Goal: Task Accomplishment & Management: Complete application form

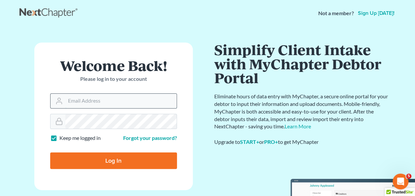
click at [92, 100] on input "Email Address" at bounding box center [120, 101] width 111 height 15
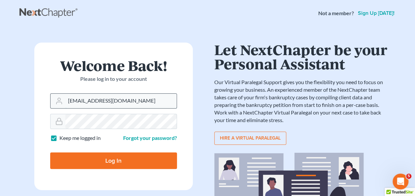
type input "[EMAIL_ADDRESS][DOMAIN_NAME]"
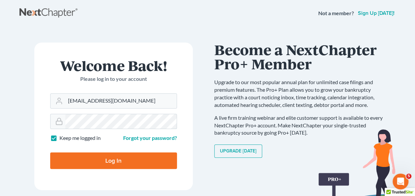
click at [50, 153] on input "Log In" at bounding box center [113, 161] width 127 height 17
type input "Thinking..."
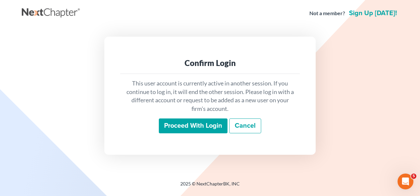
click at [183, 130] on input "Proceed with login" at bounding box center [193, 126] width 69 height 15
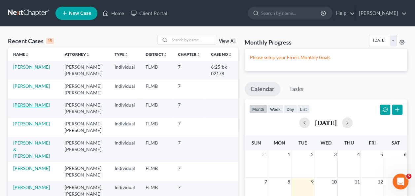
click at [27, 107] on td "[PERSON_NAME]" at bounding box center [34, 108] width 52 height 19
click at [27, 106] on link "[PERSON_NAME]" at bounding box center [31, 105] width 37 height 6
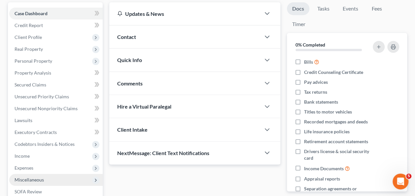
scroll to position [132, 0]
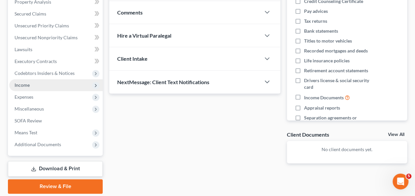
click at [27, 82] on span "Income" at bounding box center [22, 85] width 15 height 6
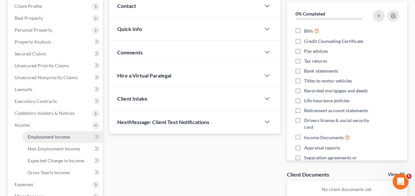
scroll to position [102, 0]
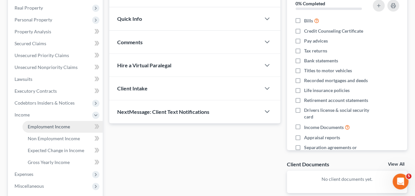
click at [43, 126] on span "Employment Income" at bounding box center [49, 127] width 42 height 6
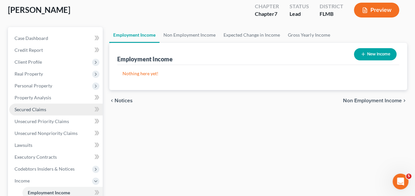
scroll to position [66, 0]
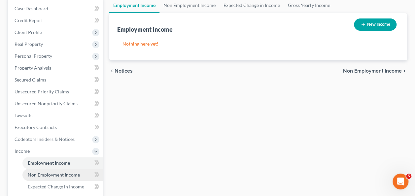
click at [56, 174] on span "Non Employment Income" at bounding box center [54, 175] width 52 height 6
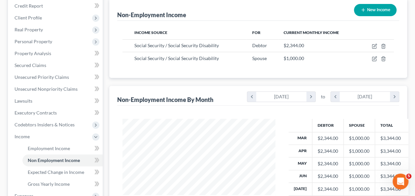
scroll to position [165, 0]
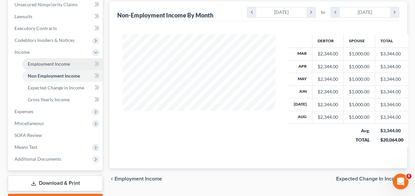
click at [54, 63] on span "Employment Income" at bounding box center [49, 64] width 42 height 6
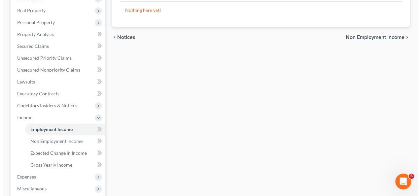
scroll to position [36, 0]
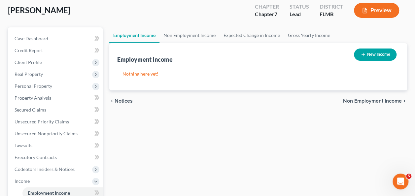
click at [383, 56] on button "New Income" at bounding box center [375, 55] width 43 height 12
select select "0"
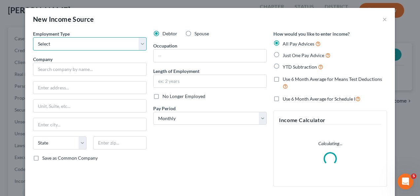
click at [85, 43] on select "Select Full or [DEMOGRAPHIC_DATA] Employment Self Employment" at bounding box center [90, 43] width 114 height 13
select select "1"
click at [33, 37] on select "Select Full or [DEMOGRAPHIC_DATA] Employment Self Employment" at bounding box center [90, 43] width 114 height 13
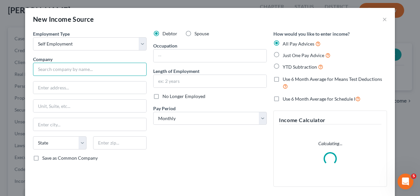
click at [58, 70] on input "text" at bounding box center [90, 69] width 114 height 13
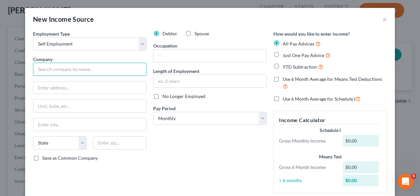
click at [121, 67] on input "text" at bounding box center [90, 69] width 114 height 13
click at [110, 69] on input "text" at bounding box center [90, 69] width 114 height 13
type input "[PERSON_NAME] Real Estate"
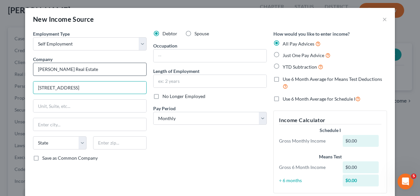
type input "[STREET_ADDRESS]"
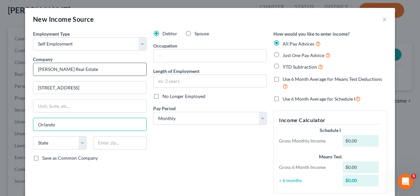
type input "Orlando"
select select "9"
type input "32819"
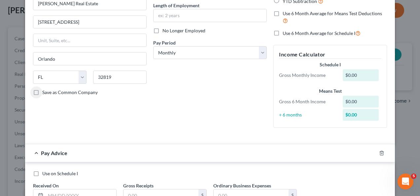
scroll to position [66, 0]
click at [241, 132] on div "Debtor Spouse Occupation Length of Employment No Longer Employed Pay Period * S…" at bounding box center [210, 48] width 120 height 168
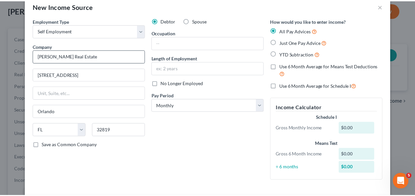
scroll to position [0, 0]
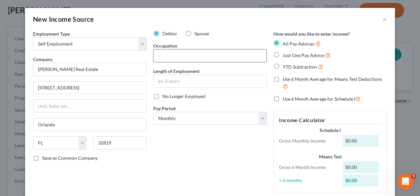
click at [166, 54] on input "text" at bounding box center [210, 56] width 113 height 13
type input "Broker associate"
click at [382, 20] on button "×" at bounding box center [384, 19] width 5 height 8
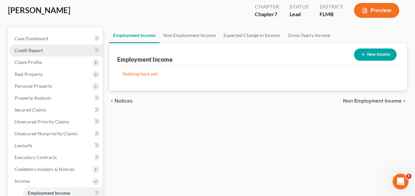
click at [35, 52] on span "Credit Report" at bounding box center [29, 51] width 28 height 6
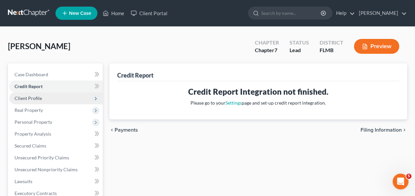
click at [44, 98] on span "Client Profile" at bounding box center [55, 98] width 93 height 12
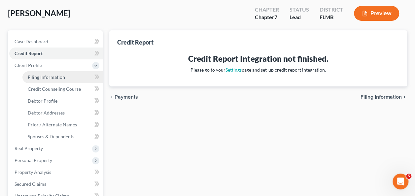
click at [45, 80] on link "Filing Information" at bounding box center [62, 77] width 80 height 12
select select "1"
select select "0"
select select "9"
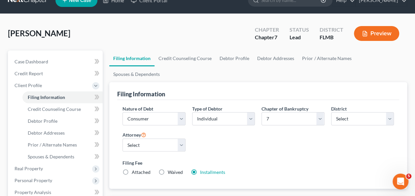
scroll to position [33, 0]
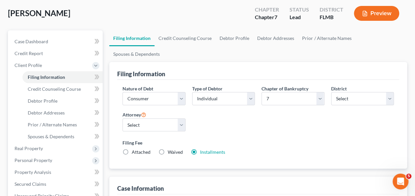
drag, startPoint x: 237, startPoint y: 121, endPoint x: 150, endPoint y: 97, distance: 90.3
click at [236, 137] on div "Filing Fee Attached Waived Waived Installments Installments" at bounding box center [258, 149] width 278 height 24
click at [47, 89] on span "Credit Counseling Course" at bounding box center [54, 89] width 53 height 6
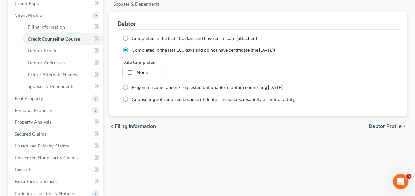
scroll to position [99, 0]
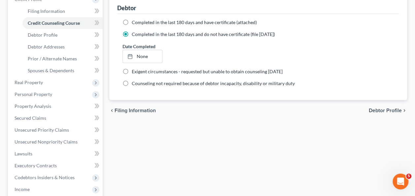
drag, startPoint x: 196, startPoint y: 127, endPoint x: 121, endPoint y: 92, distance: 82.9
click at [194, 126] on div "Filing Information Credit Counseling Course Debtor Profile Debtor Addresses Pri…" at bounding box center [258, 131] width 304 height 334
click at [45, 37] on span "Debtor Profile" at bounding box center [43, 35] width 30 height 6
select select "0"
select select "1"
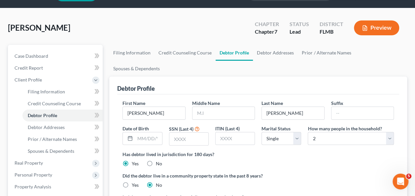
scroll to position [33, 0]
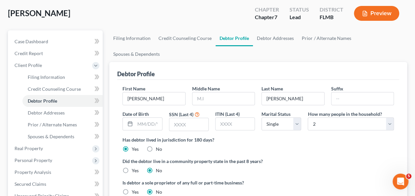
drag, startPoint x: 270, startPoint y: 134, endPoint x: 152, endPoint y: 113, distance: 120.1
click at [270, 136] on div "Has debtor lived in jurisdiction for 180 days? Yes No Debtor must reside in jur…" at bounding box center [257, 144] width 271 height 16
click at [204, 92] on input "text" at bounding box center [223, 98] width 62 height 13
click at [190, 118] on input "text" at bounding box center [188, 124] width 39 height 13
click at [202, 92] on input "text" at bounding box center [223, 98] width 62 height 13
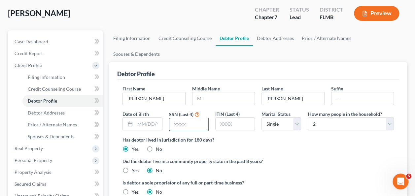
click at [185, 118] on input "text" at bounding box center [188, 124] width 39 height 13
type input "8334"
drag, startPoint x: 317, startPoint y: 162, endPoint x: 311, endPoint y: 151, distance: 13.0
click at [316, 161] on ng-include "First Name Alan Middle Name Last Name Randel Suffix Date of Birth SSN (Last 4) …" at bounding box center [257, 143] width 271 height 116
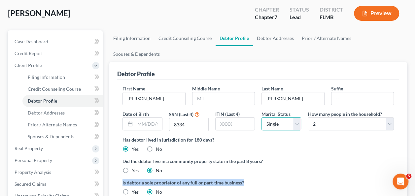
drag, startPoint x: 311, startPoint y: 151, endPoint x: 285, endPoint y: 108, distance: 50.7
click at [285, 118] on select "Select Single Married Separated Divorced Widowed" at bounding box center [281, 124] width 40 height 13
select select "1"
click at [261, 118] on select "Select Single Married Separated Divorced Widowed" at bounding box center [281, 124] width 40 height 13
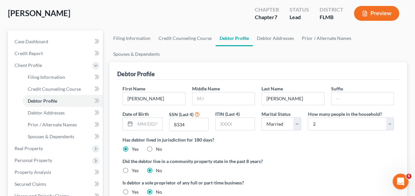
drag, startPoint x: 302, startPoint y: 143, endPoint x: 278, endPoint y: 143, distance: 24.4
click at [302, 158] on label "Did the debtor live in a community property state in the past 8 years?" at bounding box center [257, 161] width 271 height 7
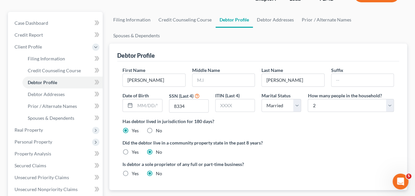
scroll to position [66, 0]
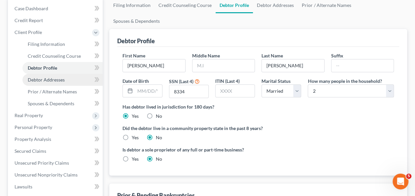
click at [60, 81] on span "Debtor Addresses" at bounding box center [46, 80] width 37 height 6
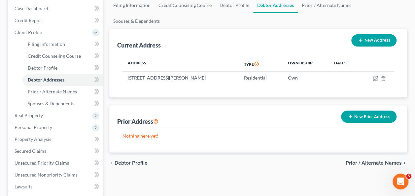
click at [245, 110] on div "Prior Address New Prior Address" at bounding box center [258, 116] width 282 height 22
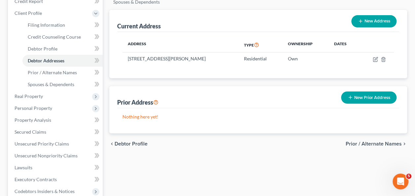
scroll to position [99, 0]
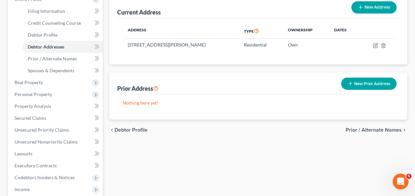
drag, startPoint x: 212, startPoint y: 127, endPoint x: 201, endPoint y: 124, distance: 11.1
click at [211, 130] on div "Filing Information Credit Counseling Course Debtor Profile Debtor Addresses Pri…" at bounding box center [258, 131] width 304 height 334
drag, startPoint x: 55, startPoint y: 54, endPoint x: 57, endPoint y: 57, distance: 3.7
click at [55, 54] on link "Prior / Alternate Names" at bounding box center [62, 59] width 80 height 12
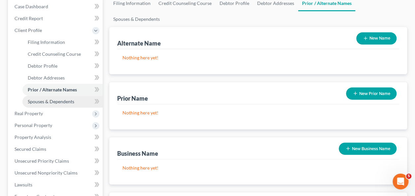
click at [52, 100] on span "Spouses & Dependents" at bounding box center [51, 102] width 47 height 6
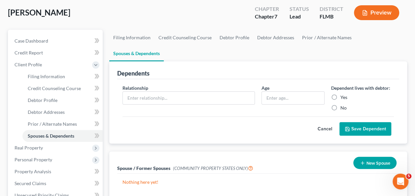
scroll to position [10, 0]
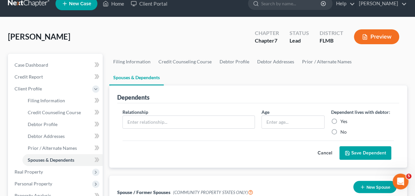
click at [173, 145] on div "Relationship * Age Dependent lives with debtor: Yes No Cancel Save Dependent" at bounding box center [258, 135] width 282 height 65
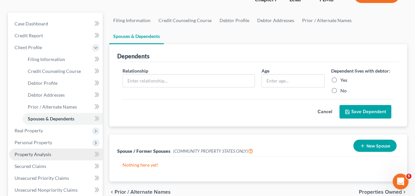
scroll to position [76, 0]
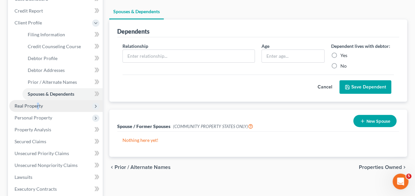
click at [38, 108] on span "Real Property" at bounding box center [29, 106] width 28 height 6
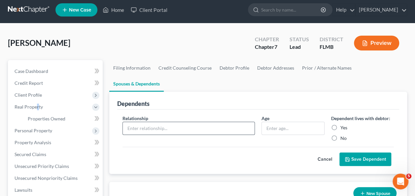
scroll to position [0, 0]
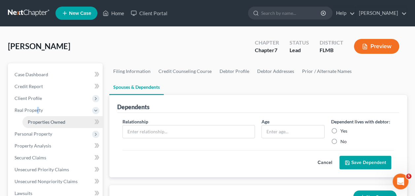
click at [51, 124] on span "Properties Owned" at bounding box center [47, 122] width 38 height 6
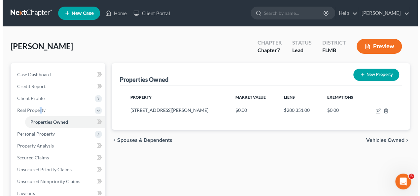
scroll to position [33, 0]
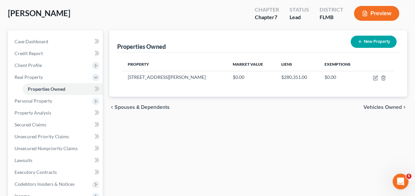
click at [274, 129] on div "Properties Owned New Property Property Market Value Liens Exemptions 2138 Kurt …" at bounding box center [258, 167] width 304 height 274
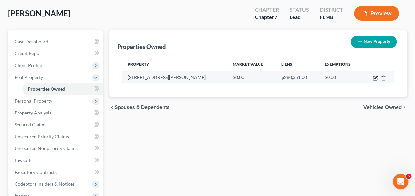
click at [375, 78] on icon "button" at bounding box center [375, 77] width 3 height 3
select select "9"
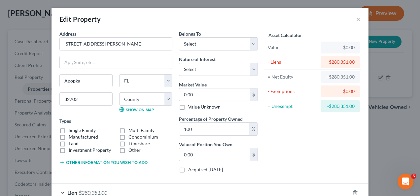
click at [63, 131] on div "Single Family Multi Family Manufactured Condominium Land Timeshare Investment P…" at bounding box center [116, 140] width 120 height 26
click at [69, 128] on label "Single Family" at bounding box center [82, 130] width 27 height 7
click at [71, 128] on input "Single Family" at bounding box center [73, 129] width 4 height 4
checkbox input "true"
click at [190, 89] on input "0.00" at bounding box center [214, 94] width 70 height 13
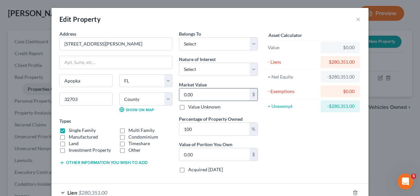
click at [195, 92] on input "0.00" at bounding box center [214, 94] width 70 height 13
click at [197, 71] on select "Select Fee Simple Joint Tenant Life Estate Equitable Interest Future Interest T…" at bounding box center [218, 69] width 79 height 13
select select "0"
click at [179, 63] on select "Select Fee Simple Joint Tenant Life Estate Equitable Interest Future Interest T…" at bounding box center [218, 69] width 79 height 13
click at [207, 45] on select "Select Debtor 1 Only Debtor 2 Only Debtor 1 And Debtor 2 Only At Least One Of T…" at bounding box center [218, 43] width 79 height 13
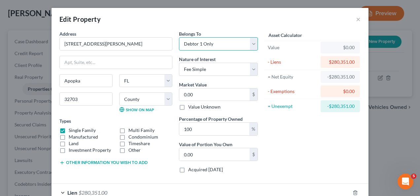
click at [179, 37] on select "Select Debtor 1 Only Debtor 2 Only Debtor 1 And Debtor 2 Only At Least One Of T…" at bounding box center [218, 43] width 79 height 13
click at [197, 43] on select "Select Debtor 1 Only Debtor 2 Only Debtor 1 And Debtor 2 Only At Least One Of T…" at bounding box center [218, 43] width 79 height 13
select select "3"
click at [179, 37] on select "Select Debtor 1 Only Debtor 2 Only Debtor 1 And Debtor 2 Only At Least One Of T…" at bounding box center [218, 43] width 79 height 13
click at [299, 137] on div "Asset Calculator Value $0.00 - Liens $280,351.00 = Net Equity -$280,351.00 - Ex…" at bounding box center [312, 104] width 103 height 148
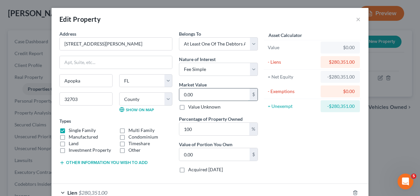
click at [207, 92] on input "0.00" at bounding box center [214, 94] width 70 height 13
type input "0"
type input "5"
type input "5.00"
type input "55"
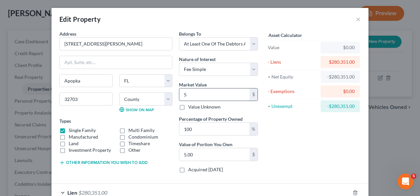
type input "55.00"
type input "550"
type input "550.00"
type input "5500"
type input "5,500.00"
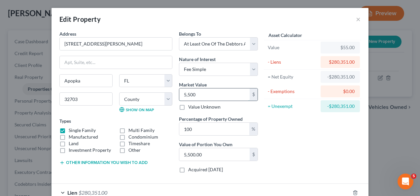
type input "5,5000"
type input "55,000.00"
type input "55,0000"
type input "550,000.00"
type input "550,000"
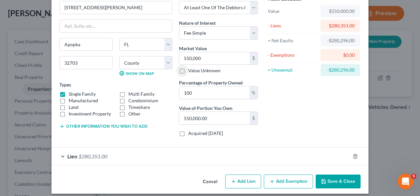
scroll to position [40, 0]
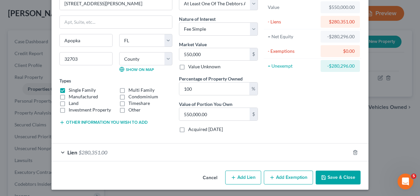
click at [274, 118] on div "Asset Calculator Value $550,000.00 - Liens $280,351.00 = Net Equity -$280,296.0…" at bounding box center [312, 64] width 103 height 148
click at [285, 173] on button "Add Exemption" at bounding box center [288, 178] width 49 height 14
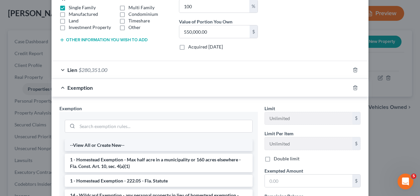
scroll to position [139, 0]
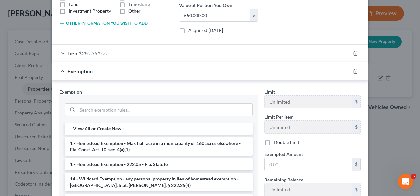
click at [146, 141] on li "1 - Homestead Exemption - Max half acre in a municipality or 160 acres elsewher…" at bounding box center [159, 146] width 188 height 18
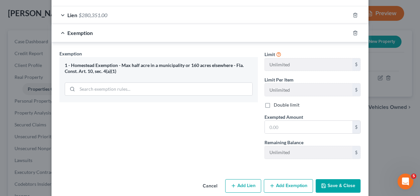
scroll to position [185, 0]
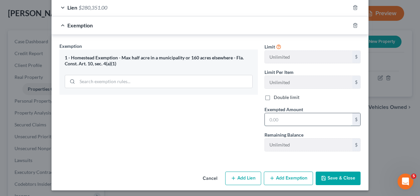
click at [274, 119] on input "text" at bounding box center [308, 119] width 87 height 13
type input "269,649"
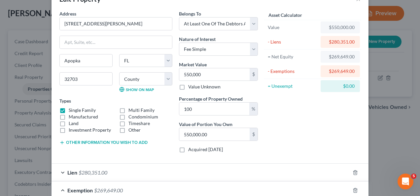
click at [287, 116] on div "Asset Calculator Value $550,000.00 - Liens $280,351.00 = Net Equity $269,649.00…" at bounding box center [312, 84] width 103 height 148
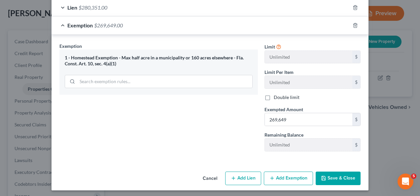
click at [342, 179] on button "Save & Close" at bounding box center [338, 179] width 45 height 14
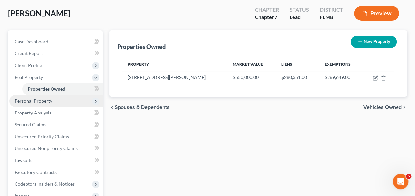
click at [35, 100] on span "Personal Property" at bounding box center [34, 101] width 38 height 6
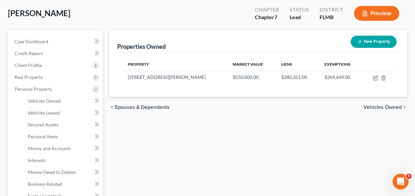
click at [63, 114] on link "Vehicles Leased" at bounding box center [62, 113] width 80 height 12
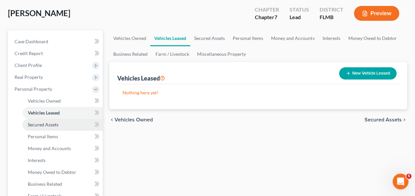
click at [59, 123] on link "Secured Assets" at bounding box center [62, 125] width 80 height 12
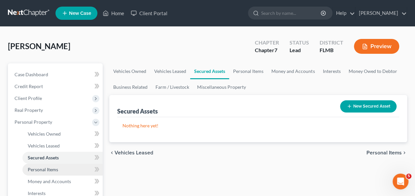
scroll to position [33, 0]
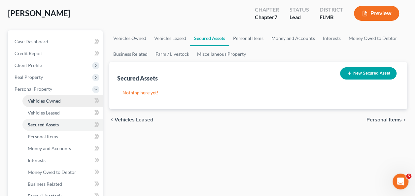
click at [63, 99] on link "Vehicles Owned" at bounding box center [62, 101] width 80 height 12
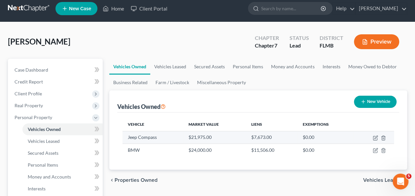
scroll to position [33, 0]
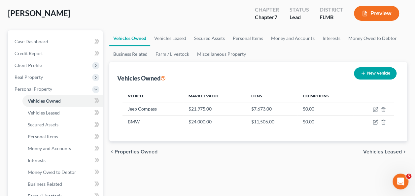
click at [191, 147] on div "chevron_left Properties Owned Vehicles Leased chevron_right" at bounding box center [258, 151] width 298 height 21
click at [199, 150] on div "chevron_left Properties Owned Vehicles Leased chevron_right" at bounding box center [258, 151] width 298 height 21
click at [47, 118] on link "Vehicles Leased" at bounding box center [62, 113] width 80 height 12
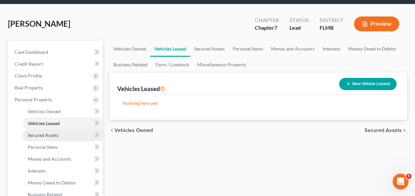
scroll to position [33, 0]
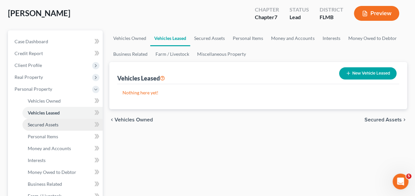
click at [36, 126] on span "Secured Assets" at bounding box center [43, 125] width 31 height 6
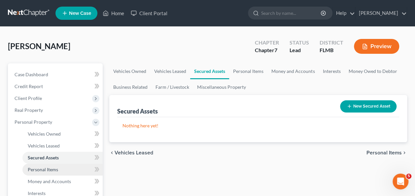
click at [47, 168] on span "Personal Items" at bounding box center [43, 170] width 30 height 6
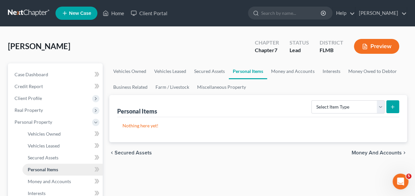
scroll to position [66, 0]
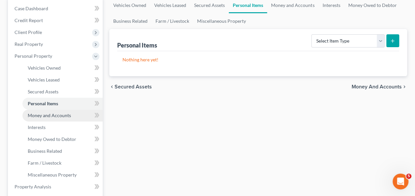
click at [56, 117] on span "Money and Accounts" at bounding box center [49, 116] width 43 height 6
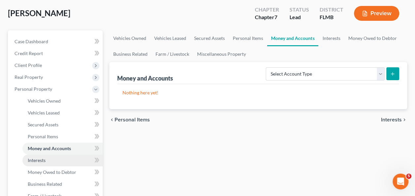
click at [47, 160] on link "Interests" at bounding box center [62, 161] width 80 height 12
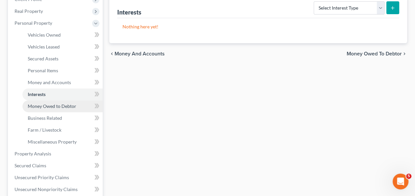
click at [50, 107] on span "Money Owed to Debtor" at bounding box center [52, 106] width 49 height 6
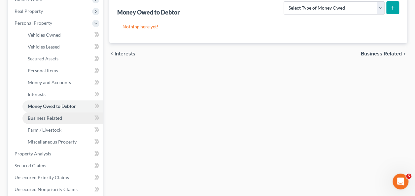
click at [46, 122] on link "Business Related" at bounding box center [62, 118] width 80 height 12
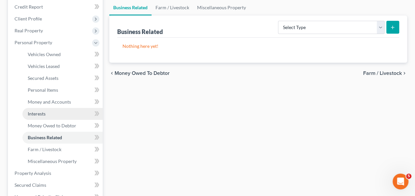
scroll to position [90, 0]
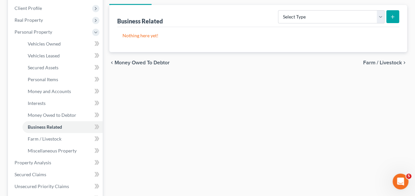
click at [175, 125] on div "Vehicles Owned Vehicles Leased Secured Assets Personal Items Money and Accounts…" at bounding box center [258, 163] width 304 height 381
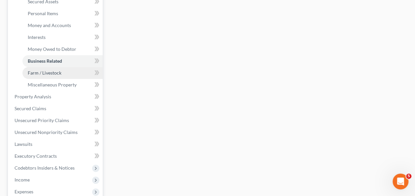
click at [42, 70] on span "Farm / Livestock" at bounding box center [45, 73] width 34 height 6
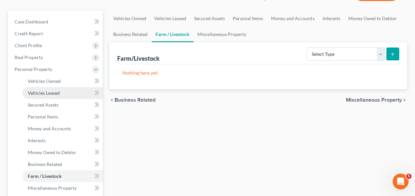
scroll to position [119, 0]
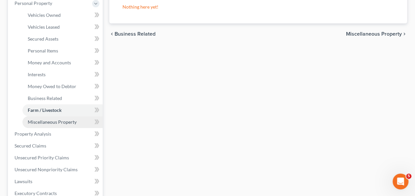
click at [56, 123] on span "Miscellaneous Property" at bounding box center [52, 122] width 49 height 6
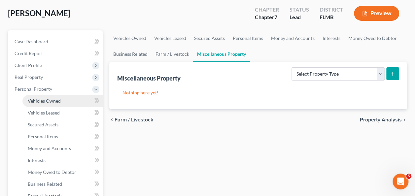
click at [39, 104] on link "Vehicles Owned" at bounding box center [62, 101] width 80 height 12
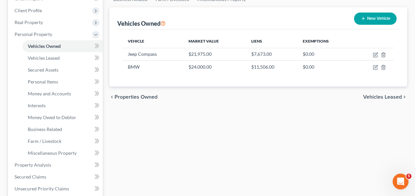
scroll to position [99, 0]
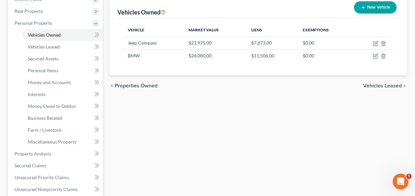
click at [219, 128] on div "Vehicles Owned Vehicles Leased Secured Assets Personal Items Money and Accounts…" at bounding box center [258, 154] width 304 height 381
click at [43, 46] on span "Vehicles Leased" at bounding box center [44, 47] width 32 height 6
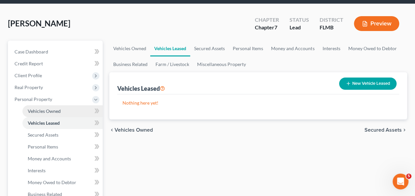
scroll to position [33, 0]
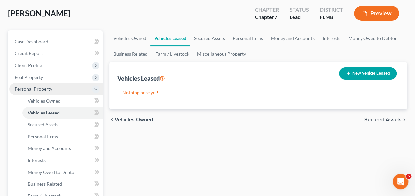
click at [36, 91] on span "Personal Property" at bounding box center [34, 89] width 38 height 6
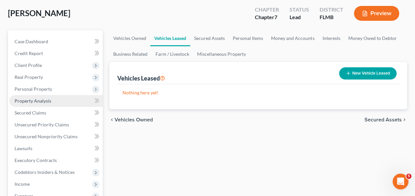
click at [24, 103] on span "Property Analysis" at bounding box center [33, 101] width 37 height 6
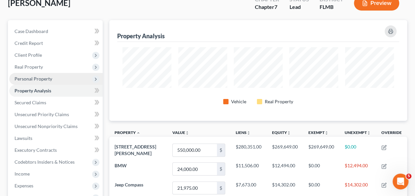
scroll to position [33, 0]
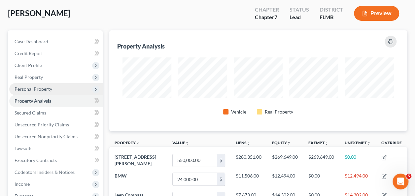
click at [35, 90] on span "Personal Property" at bounding box center [34, 89] width 38 height 6
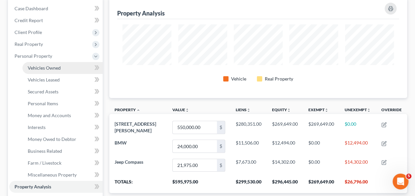
click at [53, 65] on span "Vehicles Owned" at bounding box center [44, 68] width 33 height 6
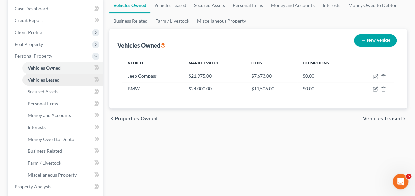
click at [54, 77] on span "Vehicles Leased" at bounding box center [44, 80] width 32 height 6
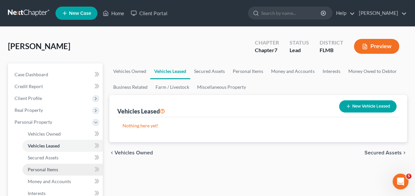
click at [44, 168] on span "Personal Items" at bounding box center [43, 170] width 30 height 6
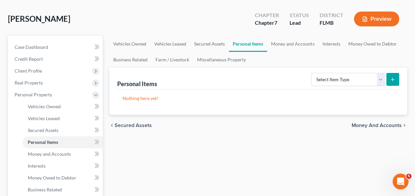
scroll to position [66, 0]
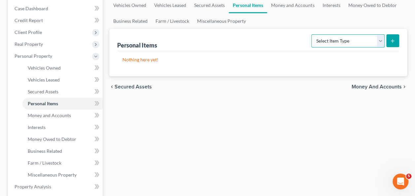
click at [326, 40] on select "Select Item Type Clothing Collectibles Of Value Electronics Firearms Household …" at bounding box center [347, 40] width 73 height 13
select select "clothing"
click at [312, 34] on select "Select Item Type Clothing Collectibles Of Value Electronics Firearms Household …" at bounding box center [347, 40] width 73 height 13
click at [392, 41] on icon "submit" at bounding box center [392, 40] width 5 height 5
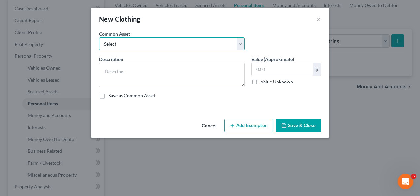
click at [126, 47] on select "Select Assorted apparel and shoes Assorted apparel and shoes Assorted apparel a…" at bounding box center [172, 43] width 146 height 13
select select "0"
click at [99, 37] on select "Select Assorted apparel and shoes Assorted apparel and shoes Assorted apparel a…" at bounding box center [172, 43] width 146 height 13
type textarea "Assorted apparel and shoes"
type input "200.00"
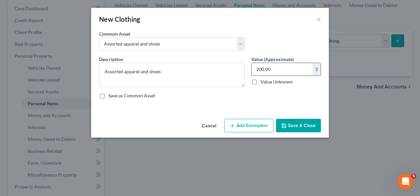
click at [271, 70] on input "200.00" at bounding box center [282, 69] width 61 height 13
click at [278, 68] on input "200.00" at bounding box center [282, 69] width 61 height 13
click at [294, 124] on button "Save & Close" at bounding box center [298, 126] width 45 height 14
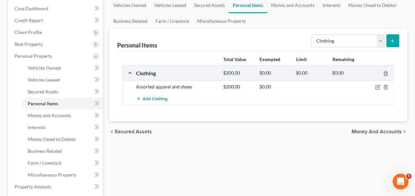
drag, startPoint x: 285, startPoint y: 145, endPoint x: 257, endPoint y: 139, distance: 29.4
click at [284, 145] on div "Vehicles Owned Vehicles Leased Secured Assets Personal Items Money and Accounts…" at bounding box center [258, 187] width 304 height 381
click at [374, 84] on div at bounding box center [379, 87] width 29 height 7
drag, startPoint x: 152, startPoint y: 121, endPoint x: 117, endPoint y: 112, distance: 36.0
click at [149, 120] on ui-view "Vehicles Owned Vehicles Leased Secured Assets Personal Items Money and Accounts…" at bounding box center [258, 69] width 298 height 145
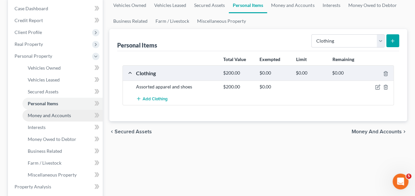
click at [55, 115] on span "Money and Accounts" at bounding box center [49, 116] width 43 height 6
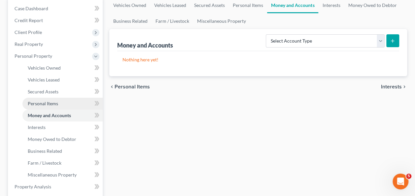
click at [42, 109] on link "Personal Items" at bounding box center [62, 104] width 80 height 12
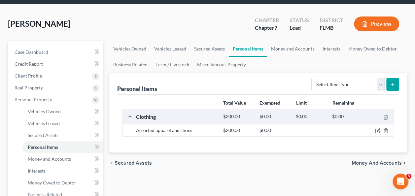
scroll to position [33, 0]
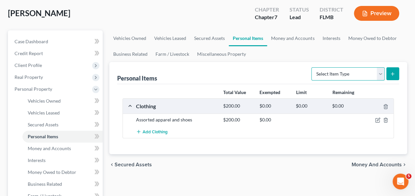
click at [319, 72] on select "Select Item Type Clothing Collectibles Of Value Electronics Firearms Household …" at bounding box center [347, 73] width 73 height 13
select select "household_goods"
click at [312, 67] on select "Select Item Type Clothing Collectibles Of Value Electronics Firearms Household …" at bounding box center [347, 73] width 73 height 13
click at [390, 72] on button "submit" at bounding box center [392, 73] width 13 height 13
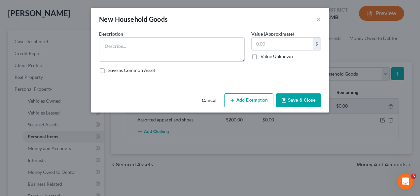
click at [282, 97] on button "Save & Close" at bounding box center [298, 100] width 45 height 14
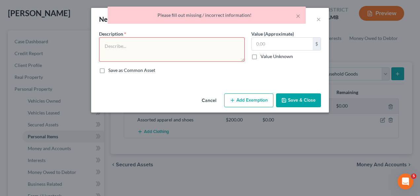
click at [313, 20] on div "× Please fill out missing / incorrect information!" at bounding box center [207, 17] width 420 height 20
click at [316, 19] on div "× Please fill out missing / incorrect information!" at bounding box center [207, 17] width 420 height 20
drag, startPoint x: 293, startPoint y: 15, endPoint x: 298, endPoint y: 15, distance: 5.0
click at [294, 15] on div "Please fill out missing / incorrect information!" at bounding box center [207, 15] width 188 height 7
click at [299, 15] on button "×" at bounding box center [298, 16] width 5 height 8
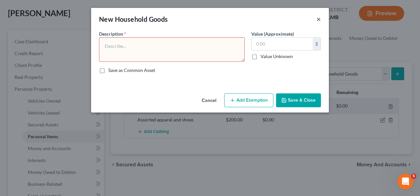
click at [320, 19] on button "×" at bounding box center [318, 19] width 5 height 8
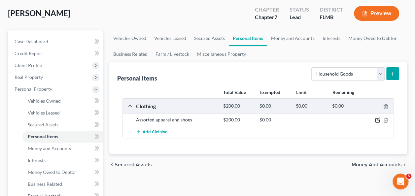
click at [379, 119] on icon "button" at bounding box center [377, 120] width 5 height 5
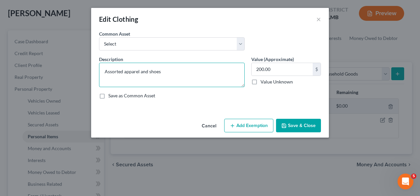
click at [184, 74] on textarea "Assorted apparel and shoes" at bounding box center [172, 75] width 146 height 24
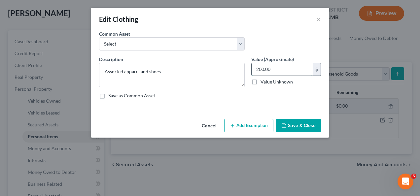
click at [279, 67] on input "200.00" at bounding box center [282, 69] width 61 height 13
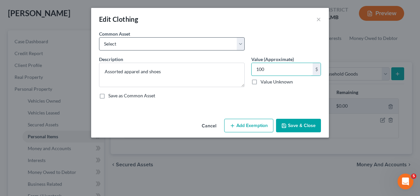
type input "100"
click at [164, 44] on select "Select Assorted apparel and shoes Assorted apparel and shoes Assorted apparel a…" at bounding box center [172, 43] width 146 height 13
select select "0"
click at [99, 37] on select "Select Assorted apparel and shoes Assorted apparel and shoes Assorted apparel a…" at bounding box center [172, 43] width 146 height 13
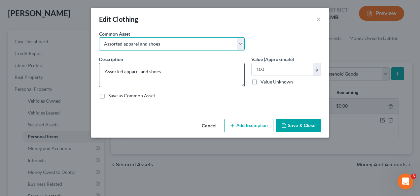
type input "200.00"
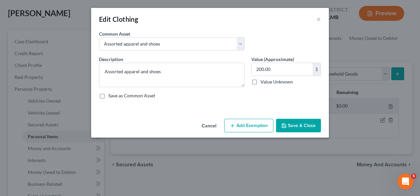
click at [302, 128] on button "Save & Close" at bounding box center [298, 126] width 45 height 14
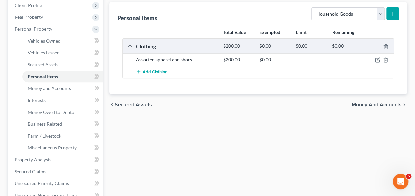
scroll to position [99, 0]
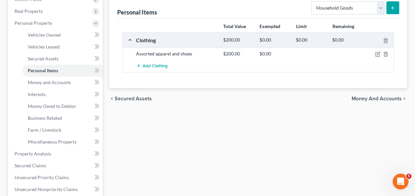
click at [279, 141] on div "Vehicles Owned Vehicles Leased Secured Assets Personal Items Money and Accounts…" at bounding box center [258, 154] width 304 height 381
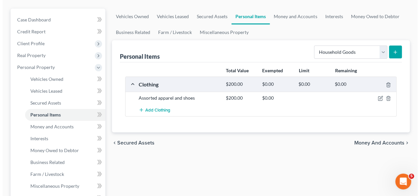
scroll to position [33, 0]
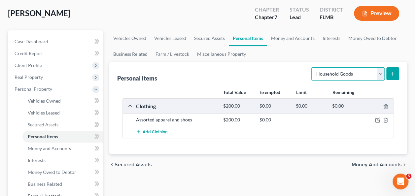
click at [355, 78] on select "Select Item Type Clothing Collectibles Of Value Electronics Firearms Household …" at bounding box center [347, 73] width 73 height 13
click at [312, 67] on select "Select Item Type Clothing Collectibles Of Value Electronics Firearms Household …" at bounding box center [347, 73] width 73 height 13
click at [393, 71] on button "submit" at bounding box center [392, 73] width 13 height 13
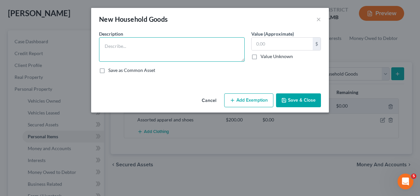
click at [152, 42] on textarea at bounding box center [172, 49] width 146 height 24
click at [215, 45] on textarea "sectional sofa, sofa, 50" tv, wall unit, chair, computer," at bounding box center [172, 49] width 146 height 24
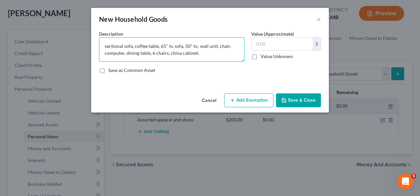
click at [204, 57] on textarea "sectional sofa, coffee table, 65" tv, sofa, 50" tv, wall unit, chair, computer,…" at bounding box center [172, 49] width 146 height 24
click at [132, 51] on textarea "sectional sofa, coffee table, 65" tv, sofa, 50" tv, wall unit, chair, computer,…" at bounding box center [172, 49] width 146 height 24
click at [124, 61] on textarea "sectional sofa, coffee table, 65" tv, sofa, 50" tv, wall unit, chair, computer,…" at bounding box center [172, 49] width 146 height 24
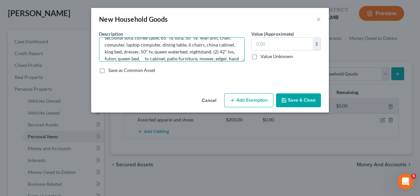
scroll to position [15, 0]
type textarea "sectional sofa, coffee table, 65" tv, sofa, 50" tv, wall unit, chair, computer,…"
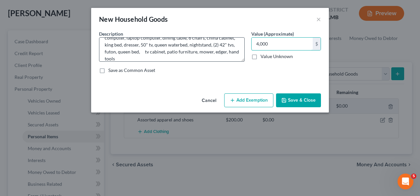
type input "4,000"
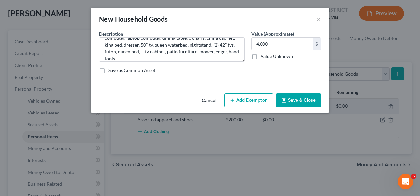
click at [239, 107] on button "Add Exemption" at bounding box center [248, 100] width 49 height 14
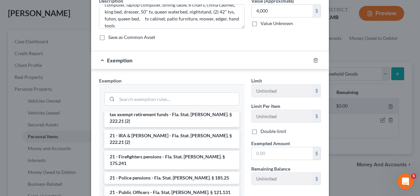
scroll to position [210, 0]
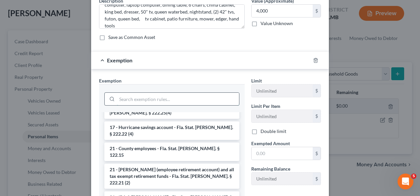
click at [146, 94] on input "search" at bounding box center [178, 99] width 122 height 13
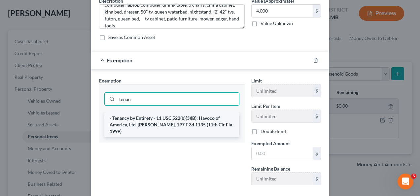
type input "tenan"
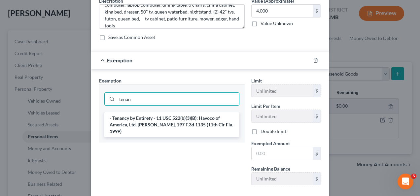
drag, startPoint x: 172, startPoint y: 121, endPoint x: 199, endPoint y: 125, distance: 26.7
click at [172, 122] on li "- Tenancy by Entirety - 11 USC 522(b)(3)(B); Havoco of America, Ltd. v. Hill, 1…" at bounding box center [171, 124] width 135 height 25
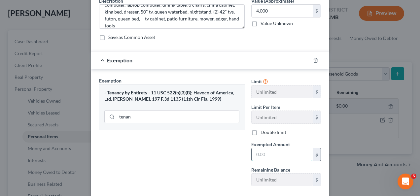
click at [274, 153] on input "text" at bounding box center [282, 154] width 61 height 13
click at [160, 93] on div "- Tenancy by Entirety - 11 USC 522(b)(3)(B); Havoco of America, Ltd. v. Hill, 1…" at bounding box center [171, 96] width 135 height 12
click at [293, 155] on input "text" at bounding box center [282, 154] width 61 height 13
type input "4,000"
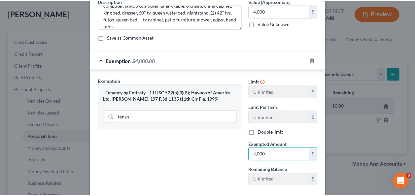
scroll to position [69, 0]
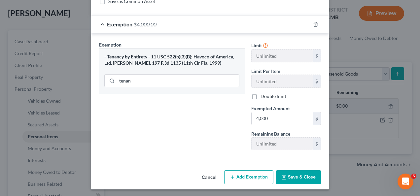
click at [294, 178] on button "Save & Close" at bounding box center [298, 177] width 45 height 14
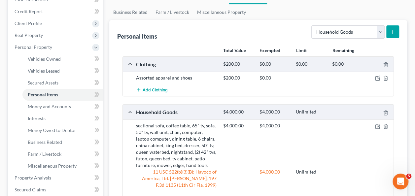
scroll to position [99, 0]
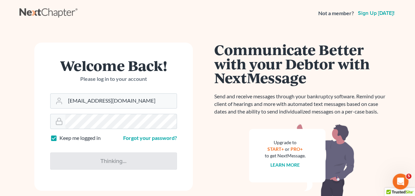
click at [249, 22] on nav "Not a member? Sign up today!" at bounding box center [207, 13] width 415 height 26
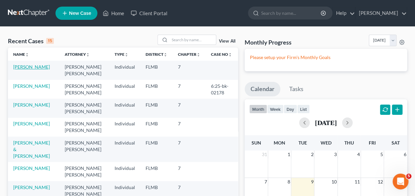
click at [26, 65] on link "[PERSON_NAME]" at bounding box center [31, 67] width 37 height 6
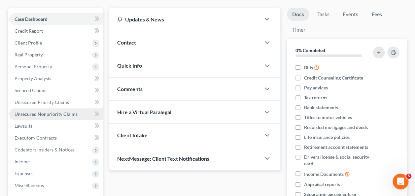
scroll to position [66, 0]
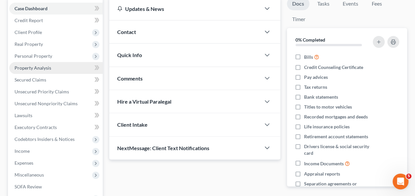
click at [31, 67] on span "Property Analysis" at bounding box center [33, 68] width 37 height 6
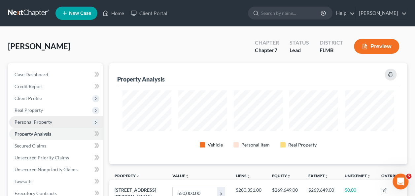
click at [42, 121] on span "Personal Property" at bounding box center [34, 122] width 38 height 6
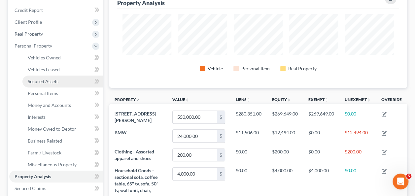
scroll to position [66, 0]
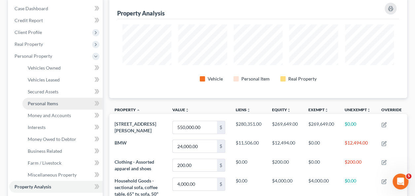
click at [50, 104] on span "Personal Items" at bounding box center [43, 104] width 30 height 6
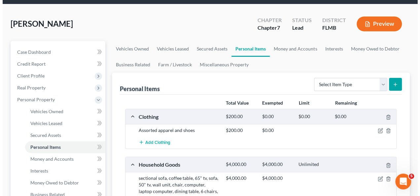
scroll to position [33, 0]
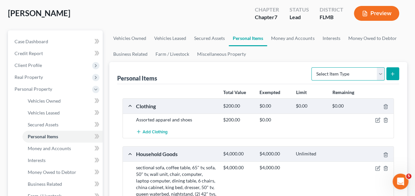
click at [359, 73] on select "Select Item Type Clothing Collectibles Of Value Electronics Firearms Household …" at bounding box center [347, 73] width 73 height 13
select select "pets"
click at [312, 67] on select "Select Item Type Clothing Collectibles Of Value Electronics Firearms Household …" at bounding box center [347, 73] width 73 height 13
click at [391, 70] on button "submit" at bounding box center [392, 73] width 13 height 13
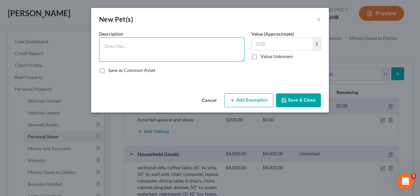
drag, startPoint x: 117, startPoint y: 46, endPoint x: 95, endPoint y: 184, distance: 139.7
click at [117, 47] on textarea at bounding box center [172, 49] width 146 height 24
click at [166, 52] on textarea "2 labradoodle dogs, 5 catd" at bounding box center [172, 49] width 146 height 24
type textarea "2 labradoodle dogs, 5 cats"
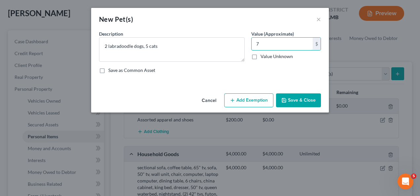
type input "7"
click at [242, 100] on button "Add Exemption" at bounding box center [248, 100] width 49 height 14
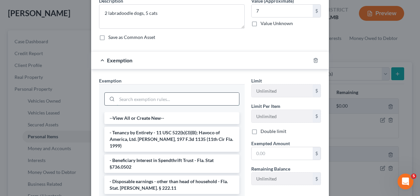
click at [149, 100] on input "search" at bounding box center [178, 99] width 122 height 13
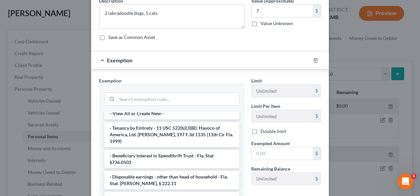
scroll to position [0, 0]
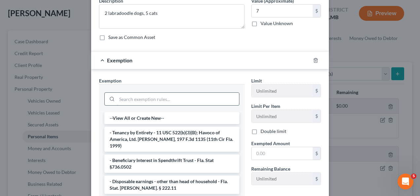
click at [193, 95] on input "search" at bounding box center [178, 99] width 122 height 13
click at [161, 99] on input "search" at bounding box center [178, 99] width 122 height 13
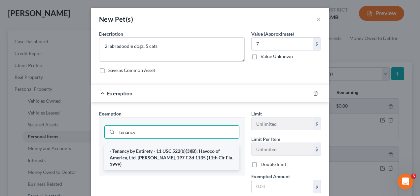
type input "tenancy"
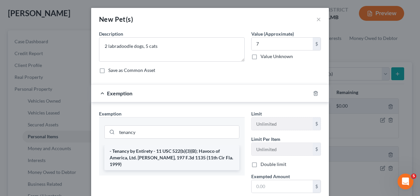
click at [165, 162] on li "- Tenancy by Entirety - 11 USC 522(b)(3)(B); Havoco of America, Ltd. v. Hill, 1…" at bounding box center [171, 157] width 135 height 25
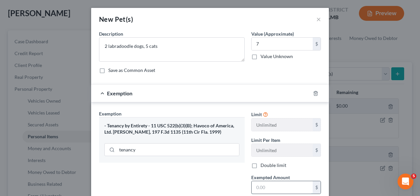
click at [271, 187] on input "text" at bounding box center [282, 187] width 61 height 13
type input "7"
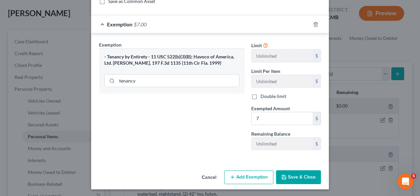
click at [299, 177] on button "Save & Close" at bounding box center [298, 177] width 45 height 14
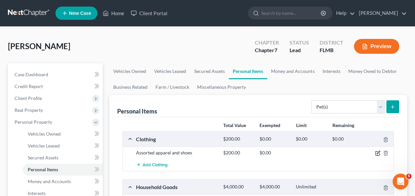
click at [379, 151] on icon "button" at bounding box center [378, 152] width 3 height 3
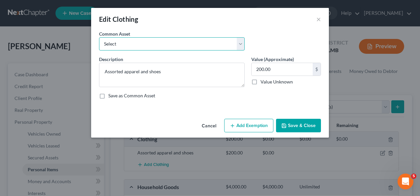
click at [129, 45] on select "Select Assorted apparel and shoes Assorted apparel and shoes Assorted apparel a…" at bounding box center [172, 43] width 146 height 13
select select "0"
click at [99, 37] on select "Select Assorted apparel and shoes Assorted apparel and shoes Assorted apparel a…" at bounding box center [172, 43] width 146 height 13
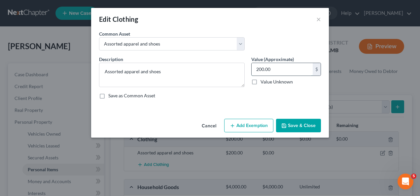
click at [280, 73] on input "200.00" at bounding box center [282, 69] width 61 height 13
click at [256, 129] on button "Add Exemption" at bounding box center [248, 126] width 49 height 14
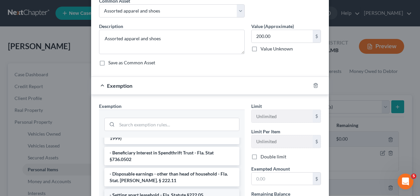
scroll to position [66, 0]
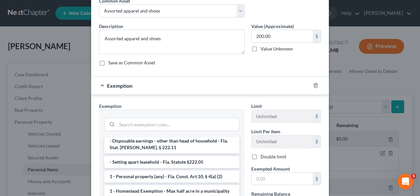
click at [155, 172] on li "1 - Personal property (any) - Fla. Const. Art.10, § 4(a) (2)" at bounding box center [171, 177] width 135 height 12
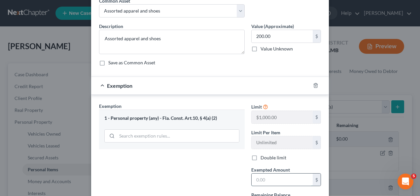
click at [273, 180] on input "text" at bounding box center [282, 180] width 61 height 13
type input "200"
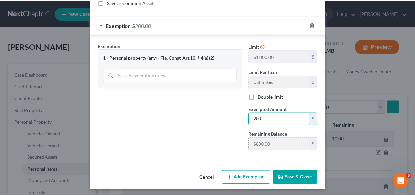
scroll to position [94, 0]
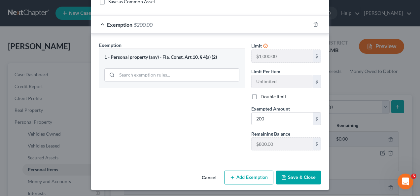
click at [298, 173] on button "Save & Close" at bounding box center [298, 178] width 45 height 14
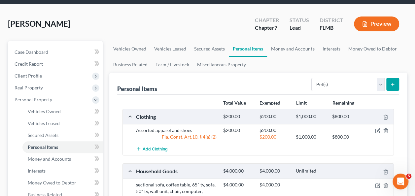
scroll to position [33, 0]
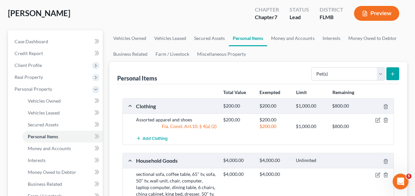
click at [242, 81] on div "Personal Items Select Item Type Clothing Collectibles Of Value Electronics Fire…" at bounding box center [258, 73] width 282 height 22
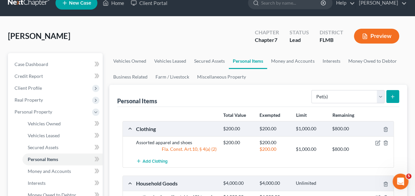
scroll to position [0, 0]
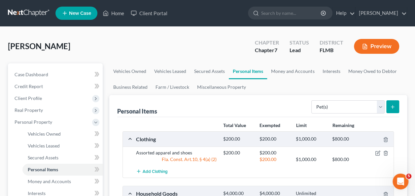
click at [182, 112] on div "Personal Items Select Item Type Clothing Collectibles Of Value Electronics Fire…" at bounding box center [258, 106] width 282 height 22
click at [186, 112] on div "Personal Items Select Item Type Clothing Collectibles Of Value Electronics Fire…" at bounding box center [258, 106] width 282 height 22
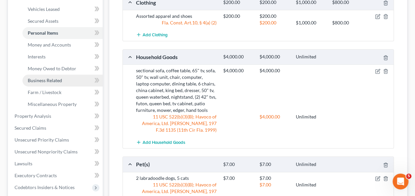
scroll to position [132, 0]
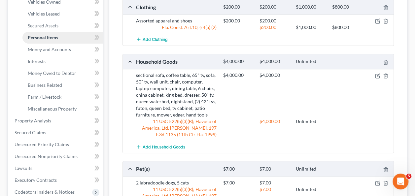
click at [48, 38] on span "Personal Items" at bounding box center [43, 38] width 30 height 6
click at [47, 35] on span "Personal Items" at bounding box center [43, 38] width 30 height 6
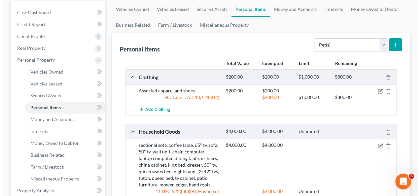
scroll to position [0, 0]
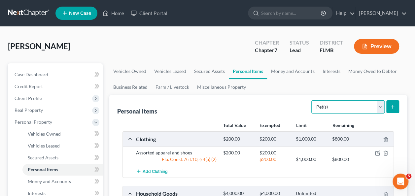
click at [362, 104] on select "Select Item Type Clothing Collectibles Of Value Electronics Firearms Household …" at bounding box center [347, 106] width 73 height 13
select select "other"
click at [312, 100] on select "Select Item Type Clothing Collectibles Of Value Electronics Firearms Household …" at bounding box center [347, 106] width 73 height 13
click at [392, 108] on icon "submit" at bounding box center [392, 106] width 5 height 5
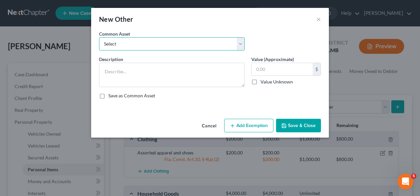
click at [118, 42] on select "Select Prepaid burial tomb in Arecibo, Puerto Rico" at bounding box center [172, 43] width 146 height 13
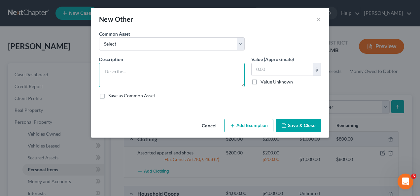
click at [182, 78] on textarea at bounding box center [172, 75] width 146 height 24
type textarea "S"
type textarea "t"
type textarea "Storage shed"
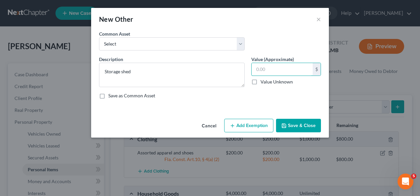
type input "1"
type input "200"
click at [249, 124] on button "Add Exemption" at bounding box center [248, 126] width 49 height 14
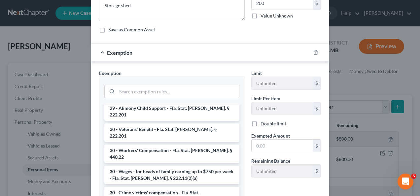
scroll to position [231, 0]
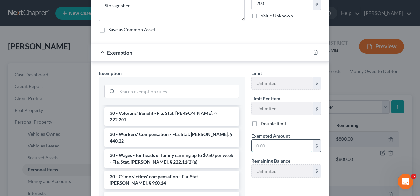
click at [264, 145] on input "text" at bounding box center [282, 146] width 61 height 13
type input "200"
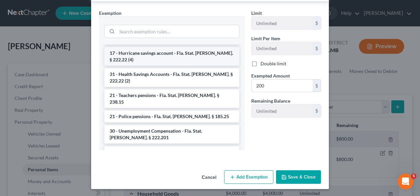
scroll to position [0, 0]
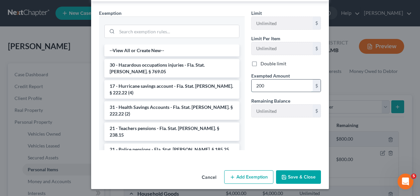
click at [256, 87] on input "200" at bounding box center [282, 86] width 61 height 13
type input "39,009"
type input "300"
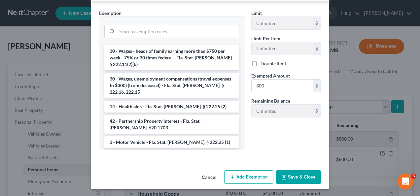
scroll to position [552, 0]
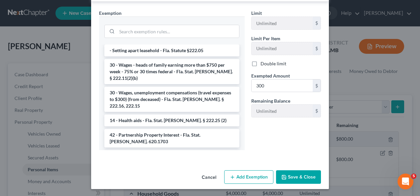
click at [154, 179] on li "- Tenancy by Entirety - 11 USC 522(b)(3)(B); Havoco of America, Ltd. v. Hill, 1…" at bounding box center [171, 191] width 135 height 25
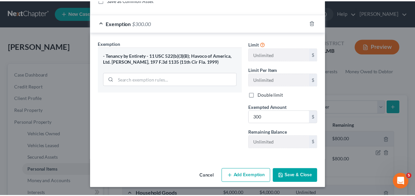
scroll to position [94, 0]
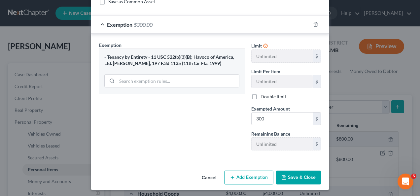
click at [298, 176] on button "Save & Close" at bounding box center [298, 178] width 45 height 14
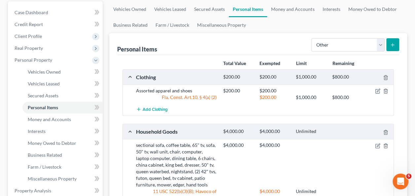
scroll to position [33, 0]
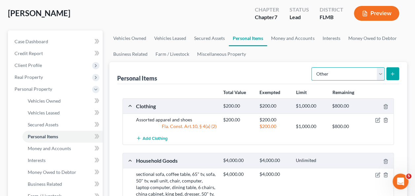
click at [338, 72] on select "Select Item Type Clothing Collectibles Of Value Electronics Firearms Household …" at bounding box center [347, 73] width 73 height 13
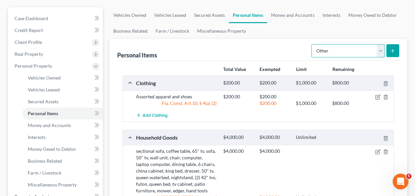
scroll to position [54, 0]
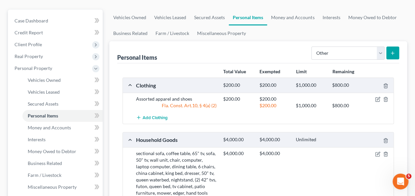
click at [277, 69] on strong "Exempted" at bounding box center [270, 72] width 21 height 6
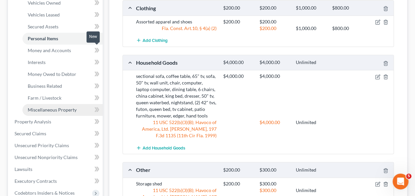
scroll to position [132, 0]
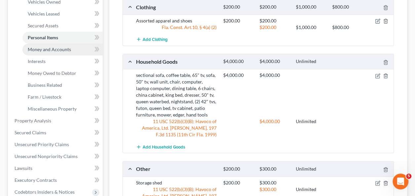
click at [53, 52] on link "Money and Accounts" at bounding box center [62, 50] width 80 height 12
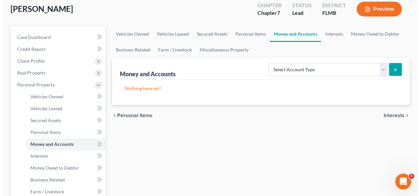
scroll to position [33, 0]
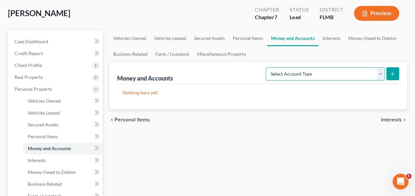
click at [286, 77] on select "Select Account Type Brokerage Cash on Hand Certificates of Deposit Checking Acc…" at bounding box center [325, 73] width 119 height 13
select select "checking"
click at [267, 67] on select "Select Account Type Brokerage Cash on Hand Certificates of Deposit Checking Acc…" at bounding box center [325, 73] width 119 height 13
click at [389, 73] on button "submit" at bounding box center [392, 73] width 13 height 13
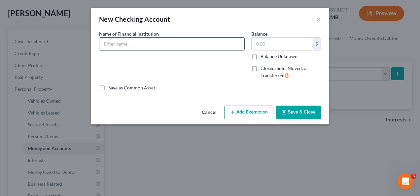
click at [129, 46] on input "text" at bounding box center [171, 44] width 145 height 13
click at [129, 44] on input "text" at bounding box center [171, 44] width 145 height 13
type input "Bank of America"
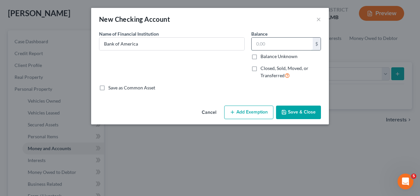
click at [266, 45] on input "text" at bounding box center [282, 44] width 61 height 13
drag, startPoint x: 176, startPoint y: 84, endPoint x: 179, endPoint y: 83, distance: 3.7
click at [177, 84] on div "Common Asset Select Name of Financial Institution * Bank of America Balance $ B…" at bounding box center [210, 60] width 222 height 61
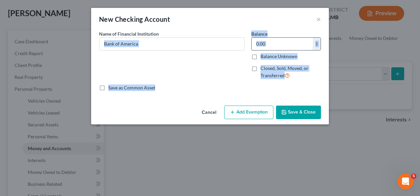
click at [284, 48] on input "text" at bounding box center [282, 44] width 61 height 13
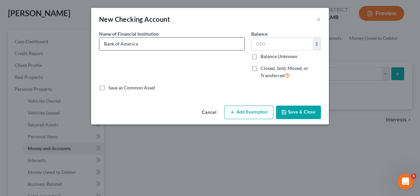
click at [153, 43] on input "Bank of America" at bounding box center [171, 44] width 145 height 13
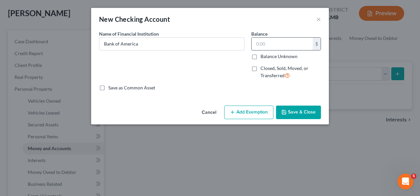
click at [264, 45] on input "text" at bounding box center [282, 44] width 61 height 13
type input "1"
click at [299, 114] on button "Save & Close" at bounding box center [298, 113] width 45 height 14
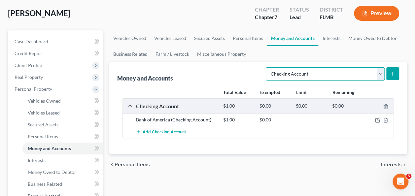
click at [315, 75] on select "Select Account Type Brokerage Cash on Hand Certificates of Deposit Checking Acc…" at bounding box center [325, 73] width 119 height 13
click at [267, 67] on select "Select Account Type Brokerage Cash on Hand Certificates of Deposit Checking Acc…" at bounding box center [325, 73] width 119 height 13
click at [390, 75] on icon "submit" at bounding box center [392, 73] width 5 height 5
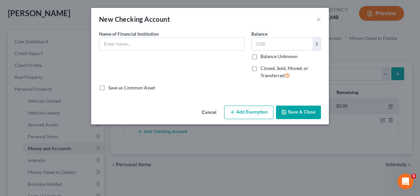
click at [213, 111] on button "Cancel" at bounding box center [208, 112] width 25 height 13
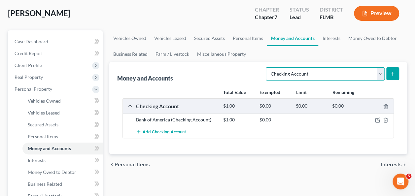
click at [293, 70] on select "Select Account Type Brokerage Cash on Hand Certificates of Deposit Checking Acc…" at bounding box center [325, 73] width 119 height 13
select select "other"
click at [267, 67] on select "Select Account Type Brokerage Cash on Hand Certificates of Deposit Checking Acc…" at bounding box center [325, 73] width 119 height 13
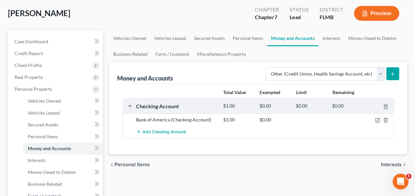
click at [389, 73] on button "submit" at bounding box center [392, 73] width 13 height 13
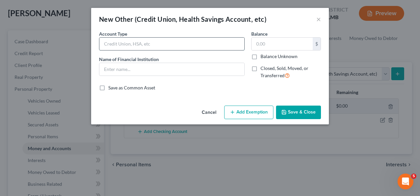
click at [166, 46] on input "text" at bounding box center [171, 44] width 145 height 13
drag, startPoint x: 131, startPoint y: 45, endPoint x: 91, endPoint y: 44, distance: 40.0
click at [91, 44] on div "New Other (Credit Union, Health Savings Account, etc) × An exemption set must f…" at bounding box center [210, 98] width 420 height 196
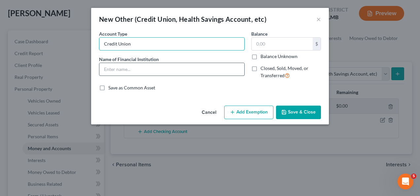
type input "Credit Union"
click at [113, 72] on input "text" at bounding box center [171, 69] width 145 height 13
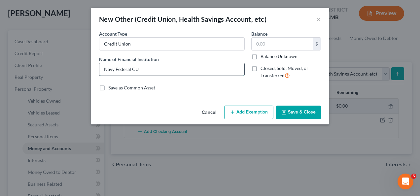
type input "Navy Federal CU"
type input "400"
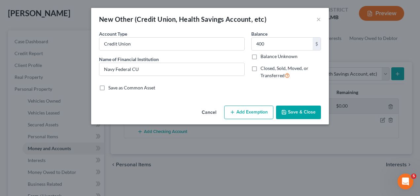
click at [291, 113] on button "Save & Close" at bounding box center [298, 113] width 45 height 14
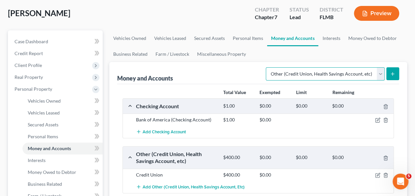
click at [310, 76] on select "Select Account Type Brokerage Cash on Hand Certificates of Deposit Checking Acc…" at bounding box center [325, 73] width 119 height 13
select select "checking"
click at [267, 67] on select "Select Account Type Brokerage Cash on Hand Certificates of Deposit Checking Acc…" at bounding box center [325, 73] width 119 height 13
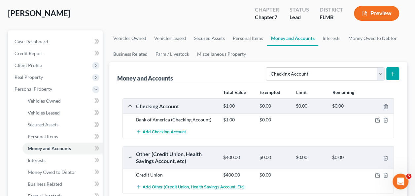
click at [391, 74] on line "submit" at bounding box center [392, 74] width 3 height 0
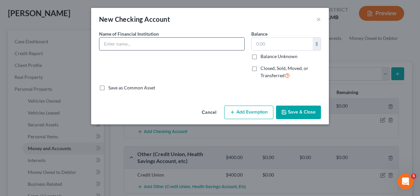
click at [133, 50] on input "text" at bounding box center [171, 44] width 145 height 13
type input "Applied Bank of Delaware"
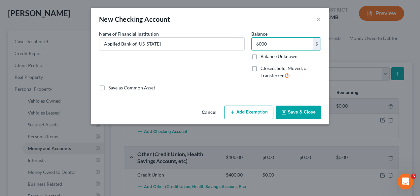
type input "6,000"
click at [251, 115] on button "Add Exemption" at bounding box center [248, 113] width 49 height 14
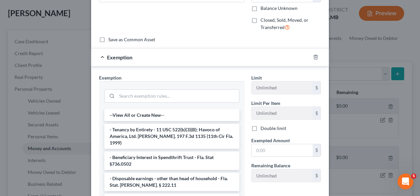
scroll to position [99, 0]
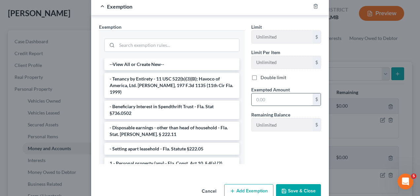
click at [265, 103] on input "text" at bounding box center [282, 99] width 61 height 13
click at [263, 102] on input "text" at bounding box center [282, 99] width 61 height 13
click at [260, 98] on input "text" at bounding box center [282, 99] width 61 height 13
type input "6000"
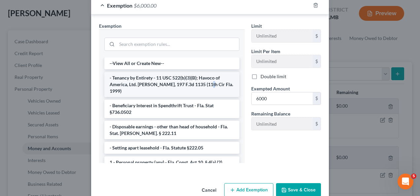
click at [195, 86] on li "- Tenancy by Entirety - 11 USC 522(b)(3)(B); Havoco of America, Ltd. v. Hill, 1…" at bounding box center [171, 84] width 135 height 25
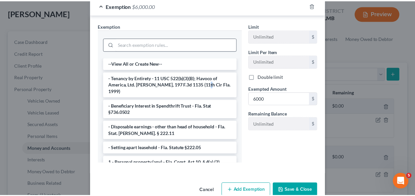
scroll to position [81, 0]
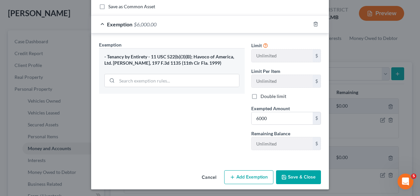
click at [215, 155] on div "Exemption Set must be selected for CA. Exemption * - Tenancy by Entirety - 11 U…" at bounding box center [210, 97] width 238 height 128
click at [295, 175] on button "Save & Close" at bounding box center [298, 177] width 45 height 14
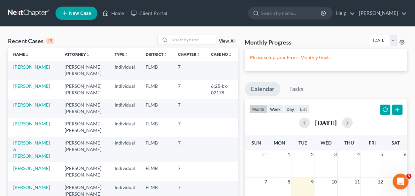
click at [22, 67] on link "[PERSON_NAME]" at bounding box center [31, 67] width 37 height 6
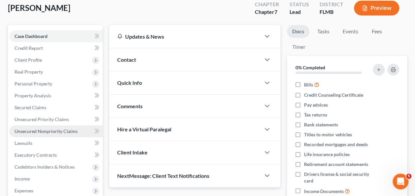
scroll to position [66, 0]
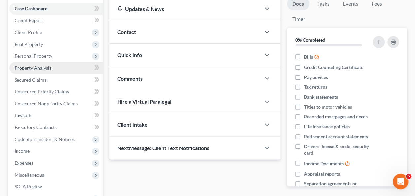
click at [33, 73] on link "Property Analysis" at bounding box center [55, 68] width 93 height 12
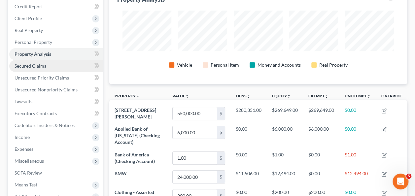
scroll to position [66, 0]
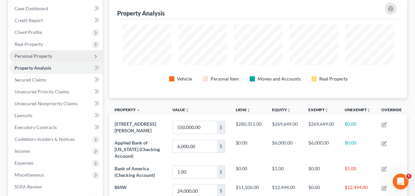
click at [26, 57] on span "Personal Property" at bounding box center [34, 56] width 38 height 6
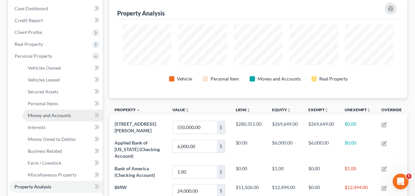
click at [44, 115] on span "Money and Accounts" at bounding box center [49, 116] width 43 height 6
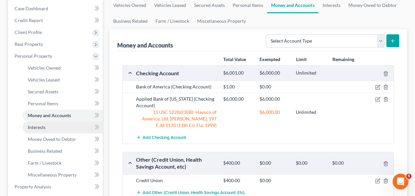
click at [36, 127] on span "Interests" at bounding box center [37, 127] width 18 height 6
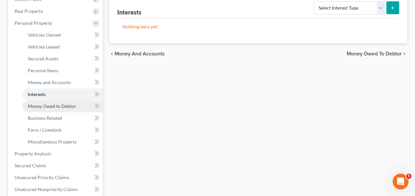
click at [35, 106] on span "Money Owed to Debtor" at bounding box center [52, 106] width 49 height 6
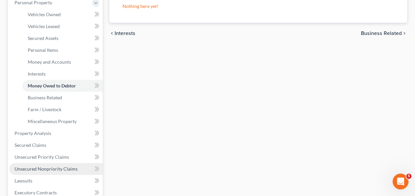
scroll to position [132, 0]
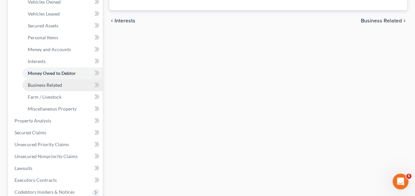
click at [51, 84] on span "Business Related" at bounding box center [45, 85] width 34 height 6
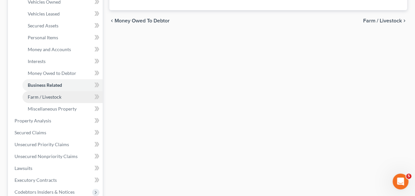
click at [41, 95] on span "Farm / Livestock" at bounding box center [45, 97] width 34 height 6
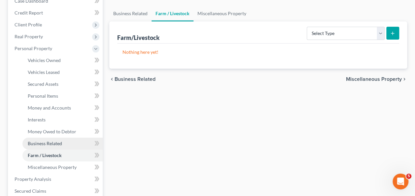
scroll to position [118, 0]
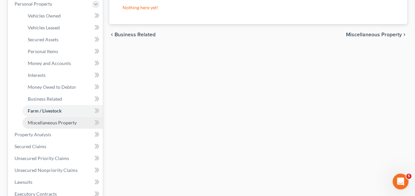
click at [50, 119] on link "Miscellaneous Property" at bounding box center [62, 123] width 80 height 12
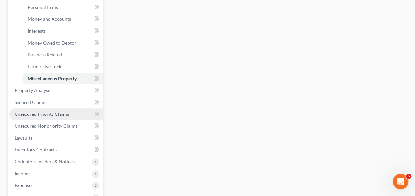
scroll to position [165, 0]
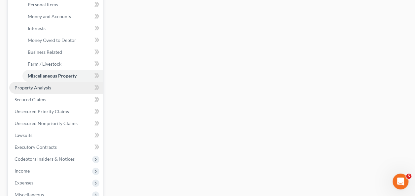
click at [33, 87] on span "Property Analysis" at bounding box center [33, 88] width 37 height 6
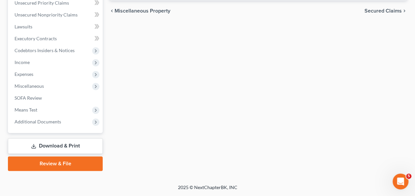
scroll to position [79, 0]
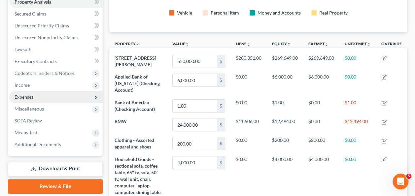
click at [30, 96] on span "Expenses" at bounding box center [24, 97] width 19 height 6
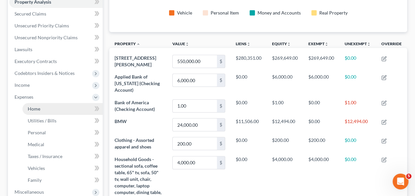
click at [39, 107] on span "Home" at bounding box center [34, 109] width 13 height 6
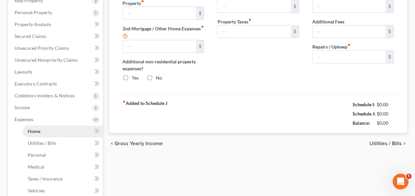
type input "0.00"
radio input "true"
type input "0.00"
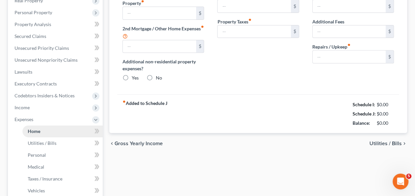
type input "0.00"
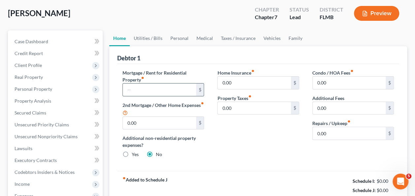
click at [136, 92] on input "text" at bounding box center [159, 90] width 73 height 13
type input "1"
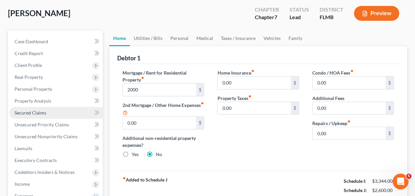
click at [46, 114] on link "Secured Claims" at bounding box center [55, 113] width 93 height 12
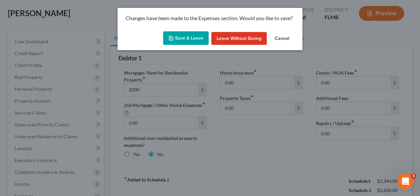
click at [178, 41] on button "Save & Leave" at bounding box center [186, 38] width 46 height 14
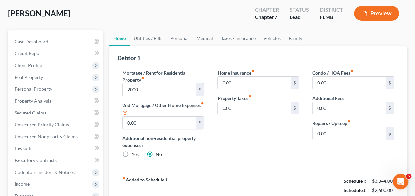
type input "2,000.00"
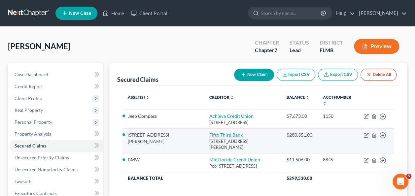
click at [209, 133] on link "Fifth Third Bank" at bounding box center [225, 135] width 33 height 6
select select "36"
select select "2"
select select "0"
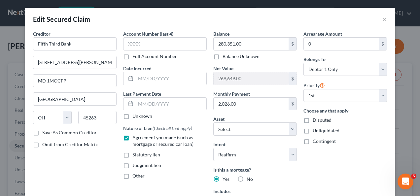
drag, startPoint x: 334, startPoint y: 155, endPoint x: 337, endPoint y: 109, distance: 46.0
click at [334, 155] on div "Arrearage Amount 0 $ Belongs To * Select Debtor 1 Only Debtor 2 Only Debtor 1 A…" at bounding box center [345, 141] width 90 height 223
click at [382, 16] on button "×" at bounding box center [384, 19] width 5 height 8
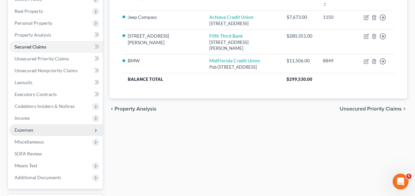
click at [28, 130] on span "Expenses" at bounding box center [24, 130] width 19 height 6
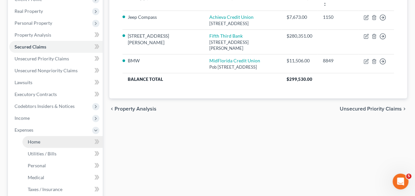
click at [30, 139] on link "Home" at bounding box center [62, 142] width 80 height 12
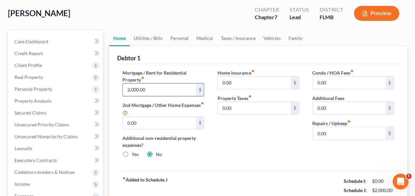
click at [156, 87] on input "2,000.00" at bounding box center [159, 90] width 73 height 13
type input "2,026"
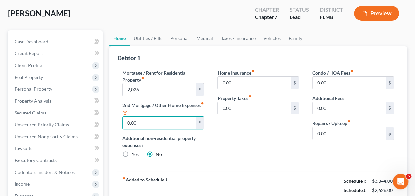
click at [247, 144] on div "Home Insurance fiber_manual_record 0.00 $ Property Taxes fiber_manual_record 0.…" at bounding box center [258, 116] width 95 height 94
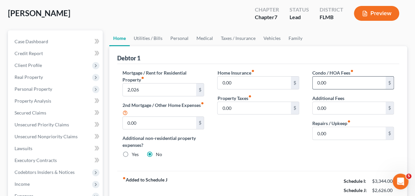
click at [325, 80] on input "0.00" at bounding box center [349, 83] width 73 height 13
click at [329, 110] on input "0.00" at bounding box center [349, 108] width 73 height 13
click at [342, 136] on input "0.00" at bounding box center [349, 133] width 73 height 13
type input "250"
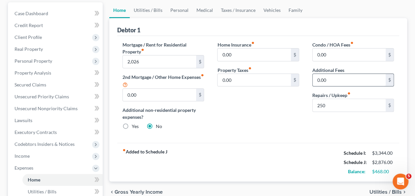
scroll to position [55, 0]
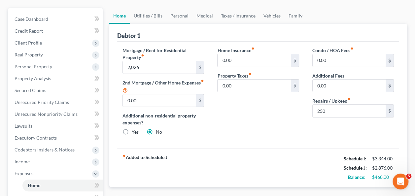
click at [331, 120] on div "Condo / HOA Fees fiber_manual_record 0.00 $ Additional Fees 0.00 $ Repairs / Up…" at bounding box center [353, 94] width 95 height 94
drag, startPoint x: 332, startPoint y: 110, endPoint x: 329, endPoint y: 110, distance: 3.3
click at [332, 110] on input "250" at bounding box center [349, 111] width 73 height 13
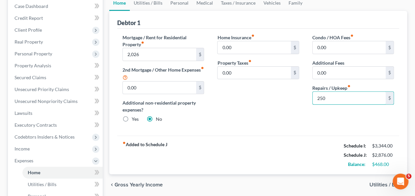
scroll to position [88, 0]
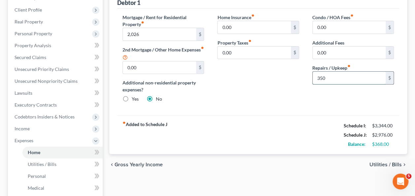
click at [334, 77] on input "350" at bounding box center [349, 78] width 73 height 13
type input "3"
type input "250"
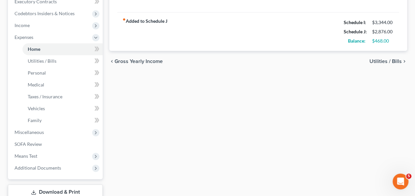
scroll to position [221, 0]
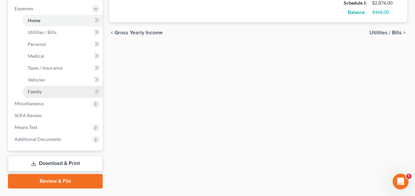
click at [35, 93] on span "Family" at bounding box center [35, 92] width 14 height 6
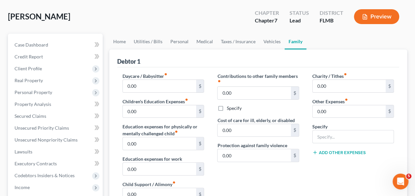
scroll to position [33, 0]
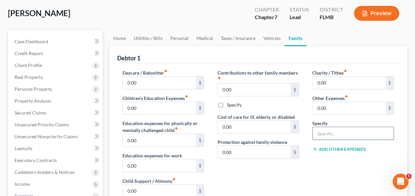
click at [328, 131] on input "text" at bounding box center [353, 133] width 81 height 13
click at [328, 106] on input "0.00" at bounding box center [349, 108] width 73 height 13
type input "1,500"
type input "home healthcare assistant"
click at [175, 91] on div "Daycare / Babysitter fiber_manual_record 0.00 $ Children's Education Expenses f…" at bounding box center [163, 139] width 95 height 140
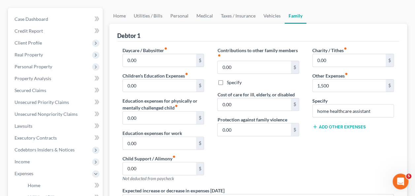
scroll to position [66, 0]
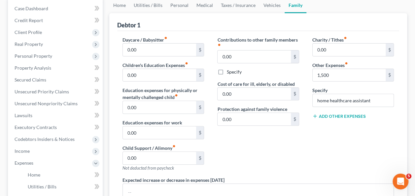
click at [343, 114] on button "Add Other Expenses" at bounding box center [338, 116] width 53 height 5
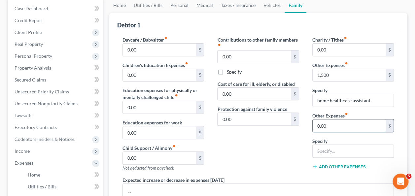
click at [334, 126] on input "0.00" at bounding box center [349, 126] width 73 height 13
click at [337, 147] on input "text" at bounding box center [353, 151] width 81 height 13
type input "pet expenses"
click at [358, 121] on input "0.00" at bounding box center [349, 126] width 73 height 13
type input "100"
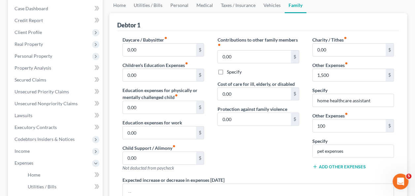
click at [348, 118] on label "Other Expenses fiber_manual_record" at bounding box center [330, 115] width 36 height 7
click at [363, 128] on input "100" at bounding box center [349, 126] width 73 height 13
type input "3"
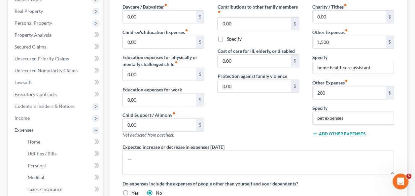
click at [278, 123] on div "Contributions to other family members fiber_manual_record 0.00 $ Specify Cost o…" at bounding box center [258, 73] width 95 height 140
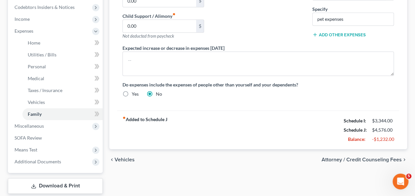
drag, startPoint x: 310, startPoint y: 135, endPoint x: 313, endPoint y: 135, distance: 3.4
click at [310, 136] on div "fiber_manual_record Added to Schedule J Schedule I: $3,344.00 Schedule J: $4,57…" at bounding box center [258, 130] width 282 height 39
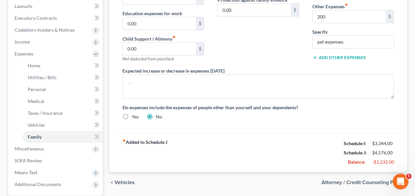
scroll to position [165, 0]
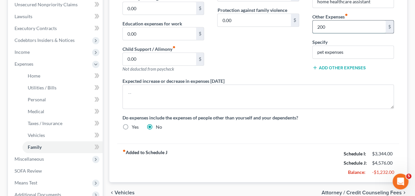
click at [326, 25] on input "200" at bounding box center [349, 26] width 73 height 13
type input "300"
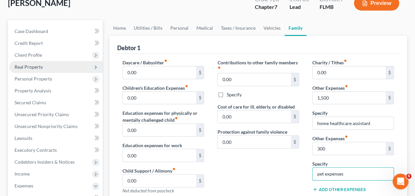
scroll to position [33, 0]
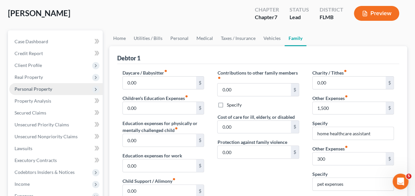
click at [40, 89] on span "Personal Property" at bounding box center [34, 89] width 38 height 6
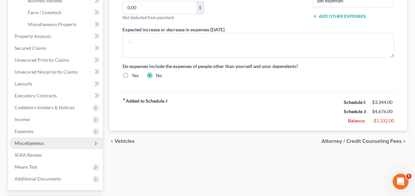
scroll to position [231, 0]
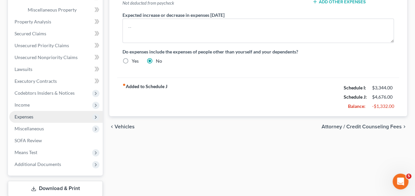
click at [24, 116] on span "Expenses" at bounding box center [24, 117] width 19 height 6
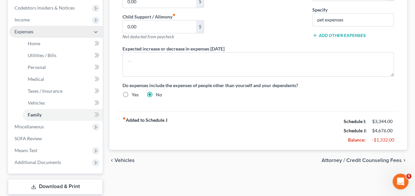
scroll to position [138, 0]
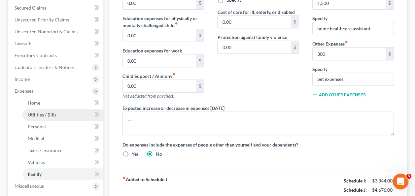
click at [41, 118] on link "Utilities / Bills" at bounding box center [62, 115] width 80 height 12
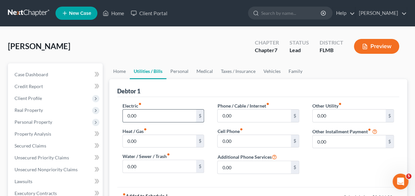
click at [143, 115] on input "0.00" at bounding box center [159, 116] width 73 height 13
type input "350"
type input "20"
click at [146, 140] on input "0.00" at bounding box center [159, 141] width 73 height 13
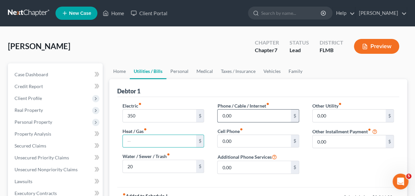
click at [248, 118] on input "0.00" at bounding box center [254, 116] width 73 height 13
type input "60"
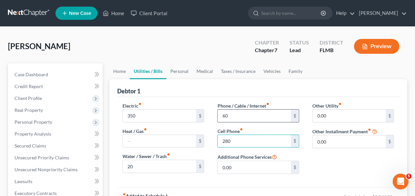
type input "280"
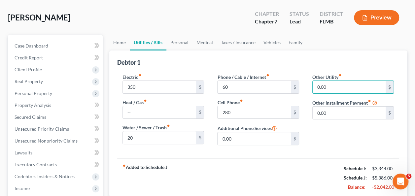
scroll to position [66, 0]
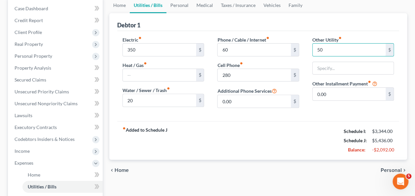
type input "50"
type input "alarm"
click at [312, 152] on div "fiber_manual_record Added to Schedule J Schedule I: $3,344.00 Schedule J: $5,43…" at bounding box center [258, 140] width 282 height 39
click at [319, 144] on div "fiber_manual_record Added to Schedule J Schedule I: $3,344.00 Schedule J: $5,43…" at bounding box center [258, 140] width 282 height 39
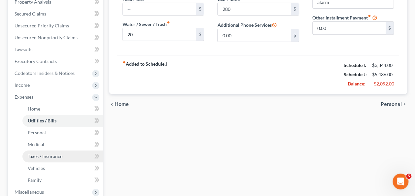
scroll to position [165, 0]
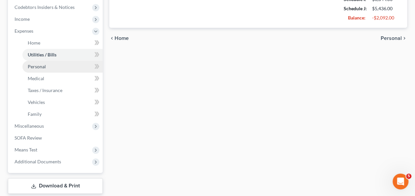
click at [37, 69] on link "Personal" at bounding box center [62, 67] width 80 height 12
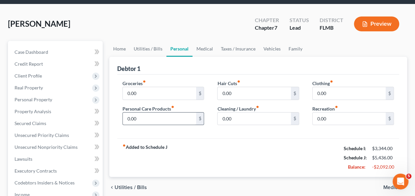
scroll to position [33, 0]
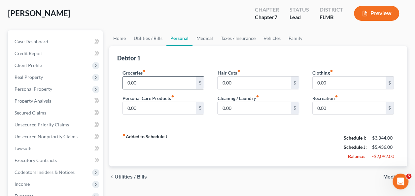
click at [150, 83] on input "0.00" at bounding box center [159, 83] width 73 height 13
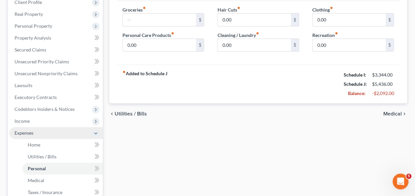
scroll to position [99, 0]
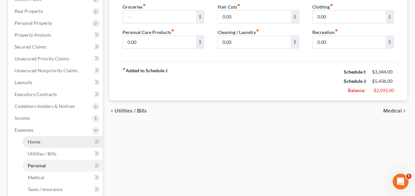
click at [38, 141] on span "Home" at bounding box center [34, 142] width 13 height 6
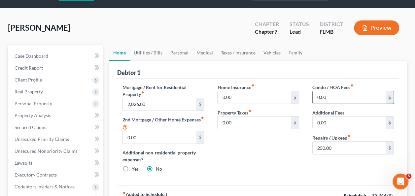
scroll to position [33, 0]
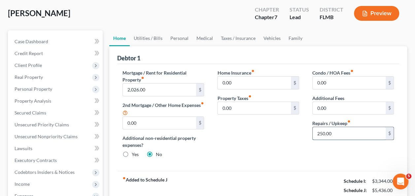
click at [340, 137] on input "250.00" at bounding box center [349, 133] width 73 height 13
type input "330"
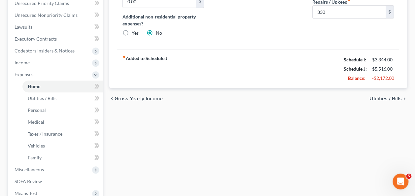
scroll to position [55, 0]
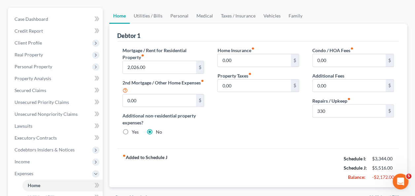
click at [293, 115] on div "Home Insurance fiber_manual_record 0.00 $ Property Taxes fiber_manual_record 0.…" at bounding box center [258, 94] width 95 height 94
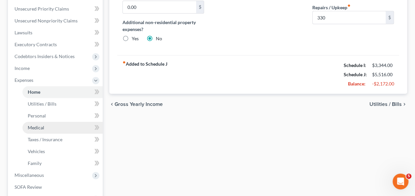
scroll to position [188, 0]
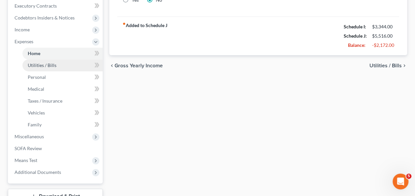
click at [53, 69] on link "Utilities / Bills" at bounding box center [62, 65] width 80 height 12
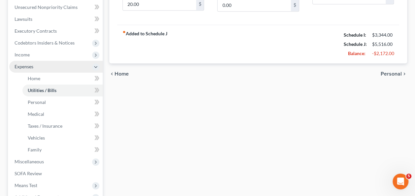
scroll to position [173, 0]
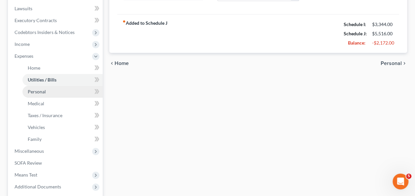
click at [44, 89] on span "Personal" at bounding box center [37, 92] width 18 height 6
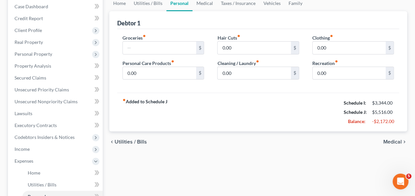
scroll to position [33, 0]
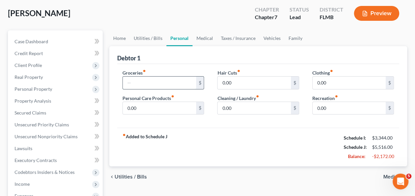
click at [143, 79] on input "text" at bounding box center [159, 83] width 73 height 13
type input "1,083"
type input "150"
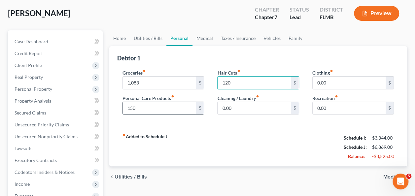
type input "120"
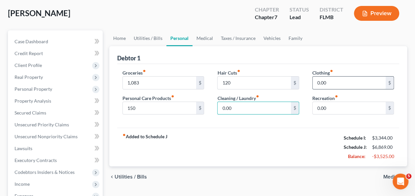
click at [356, 86] on input "0.00" at bounding box center [349, 83] width 73 height 13
type input "200"
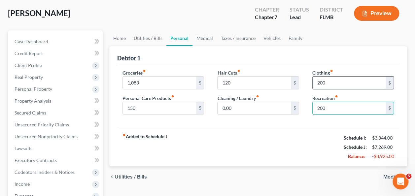
type input "200"
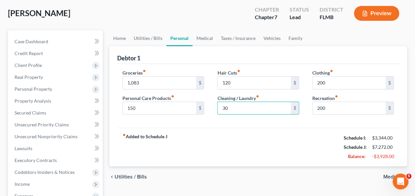
type input "30"
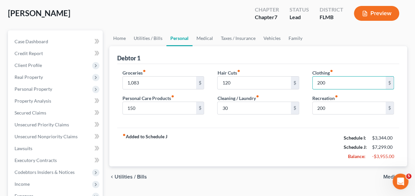
click at [268, 140] on div "fiber_manual_record Added to Schedule J Schedule I: $3,344.00 Schedule J: $7,29…" at bounding box center [258, 147] width 282 height 39
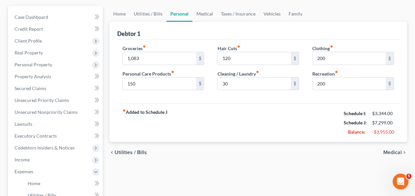
scroll to position [132, 0]
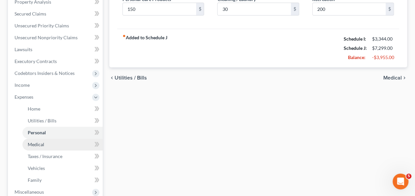
click at [42, 143] on span "Medical" at bounding box center [36, 145] width 17 height 6
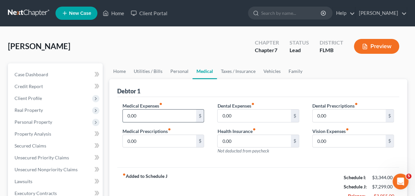
click at [162, 112] on input "0.00" at bounding box center [159, 116] width 73 height 13
type input "250"
type input "400"
click at [339, 148] on div "Dental Prescriptions fiber_manual_record 0.00 $ Vision Expenses fiber_manual_re…" at bounding box center [353, 130] width 95 height 57
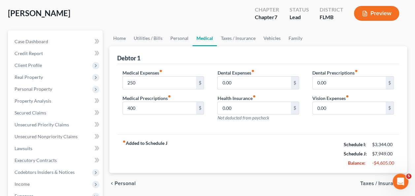
scroll to position [66, 0]
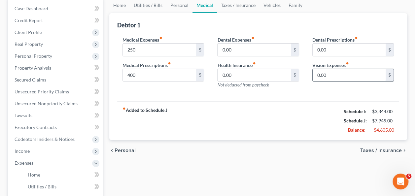
click at [329, 74] on input "0.00" at bounding box center [349, 75] width 73 height 13
click at [333, 50] on input "0.00" at bounding box center [349, 50] width 73 height 13
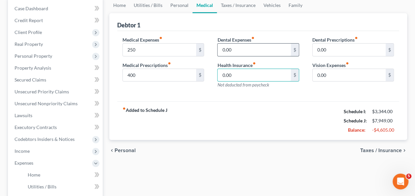
drag, startPoint x: 249, startPoint y: 69, endPoint x: 242, endPoint y: 53, distance: 17.6
click at [249, 69] on input "0.00" at bounding box center [254, 75] width 73 height 13
click at [241, 51] on input "0.00" at bounding box center [254, 50] width 73 height 13
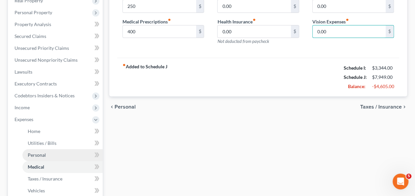
scroll to position [165, 0]
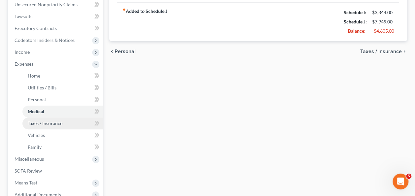
click at [34, 124] on span "Taxes / Insurance" at bounding box center [45, 124] width 35 height 6
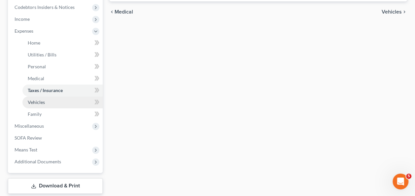
click at [40, 105] on link "Vehicles" at bounding box center [62, 102] width 80 height 12
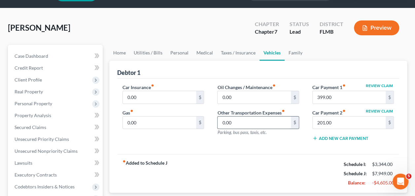
scroll to position [33, 0]
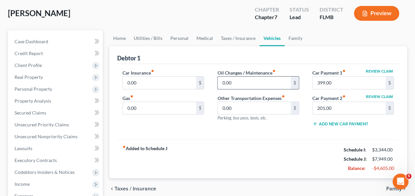
click at [232, 82] on input "0.00" at bounding box center [254, 83] width 73 height 13
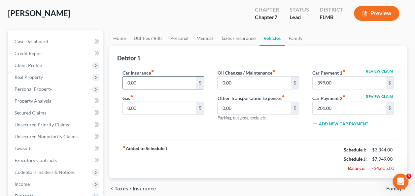
click at [139, 87] on input "0.00" at bounding box center [159, 83] width 73 height 13
click at [185, 106] on input "0.00" at bounding box center [159, 108] width 73 height 13
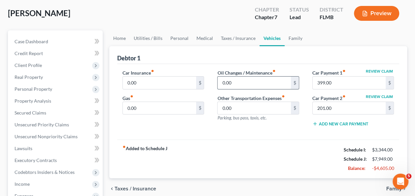
click at [246, 80] on input "0.00" at bounding box center [254, 83] width 73 height 13
click at [242, 112] on input "0.00" at bounding box center [254, 108] width 73 height 13
click at [255, 79] on input "0.00" at bounding box center [254, 83] width 73 height 13
click at [245, 105] on input "0.00" at bounding box center [254, 108] width 73 height 13
click at [233, 82] on input "0.00" at bounding box center [254, 83] width 73 height 13
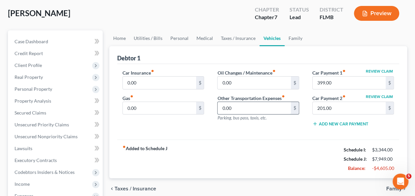
click at [234, 107] on input "0.00" at bounding box center [254, 108] width 73 height 13
click at [173, 107] on input "0.00" at bounding box center [159, 108] width 73 height 13
type input "200"
click at [245, 82] on input "0.00" at bounding box center [254, 83] width 73 height 13
type input "0.00"
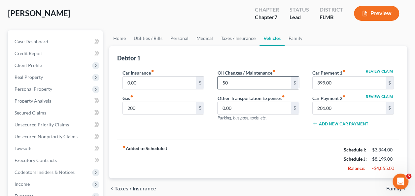
type input "50"
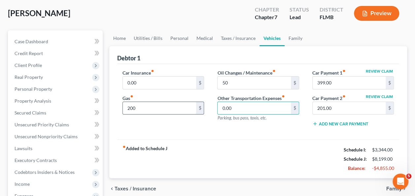
click at [165, 109] on input "200" at bounding box center [159, 108] width 73 height 13
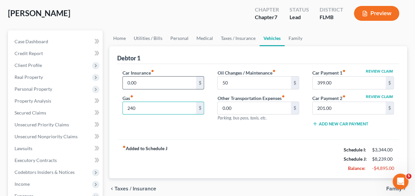
type input "240"
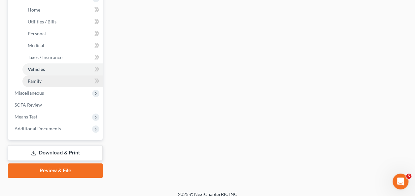
click at [53, 83] on link "Family" at bounding box center [62, 81] width 80 height 12
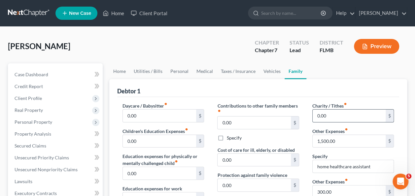
click at [351, 121] on input "0.00" at bounding box center [349, 116] width 73 height 13
type input "200"
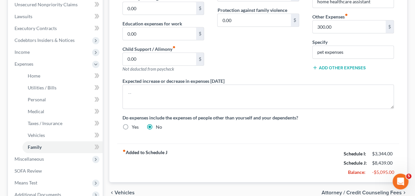
click at [290, 133] on div "Daycare / Babysitter fiber_manual_record 0.00 $ Children's Education Expenses f…" at bounding box center [258, 36] width 285 height 198
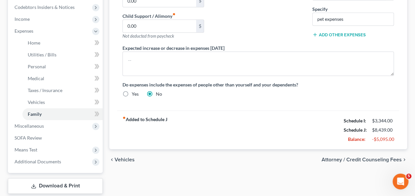
drag, startPoint x: 285, startPoint y: 114, endPoint x: 290, endPoint y: 116, distance: 5.0
click at [285, 114] on div "fiber_manual_record Added to Schedule J Schedule I: $3,344.00 Schedule J: $8,43…" at bounding box center [258, 130] width 282 height 39
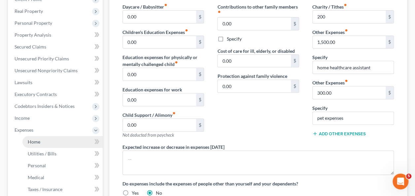
click at [43, 143] on link "Home" at bounding box center [62, 142] width 80 height 12
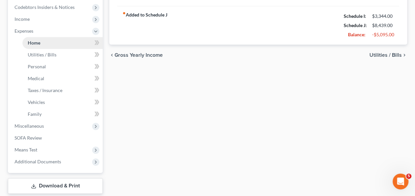
scroll to position [161, 0]
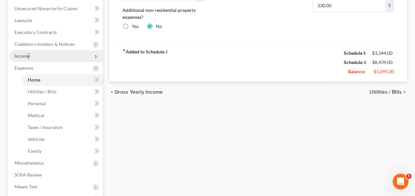
click at [28, 59] on span "Income" at bounding box center [55, 56] width 93 height 12
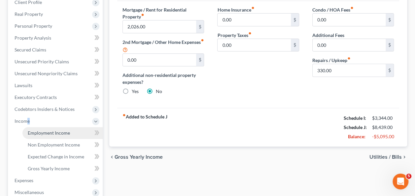
scroll to position [95, 0]
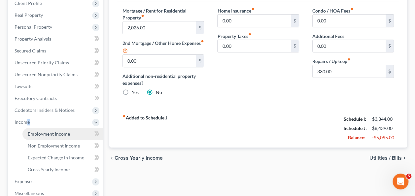
click at [55, 137] on link "Employment Income" at bounding box center [62, 134] width 80 height 12
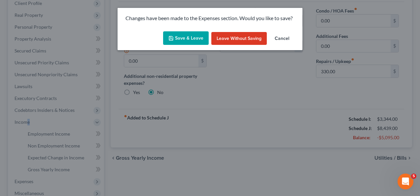
click at [188, 40] on button "Save & Leave" at bounding box center [186, 38] width 46 height 14
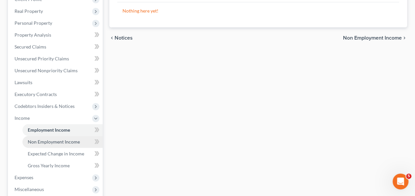
click at [57, 143] on span "Non Employment Income" at bounding box center [54, 142] width 52 height 6
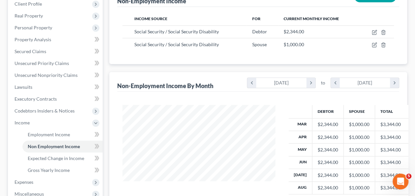
scroll to position [33, 0]
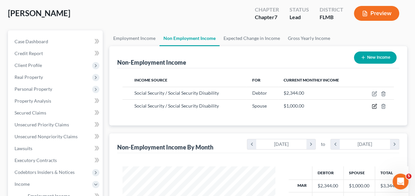
drag, startPoint x: 375, startPoint y: 106, endPoint x: 411, endPoint y: 109, distance: 35.8
click at [410, 113] on div "Employment Income Non Employment Income Expected Change in Income Gross Yearly …" at bounding box center [258, 185] width 304 height 310
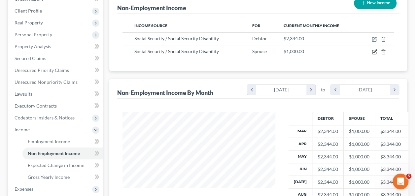
scroll to position [128, 0]
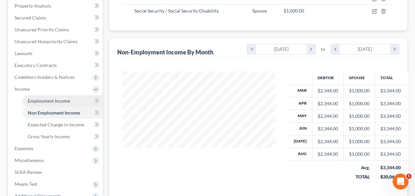
click at [63, 104] on link "Employment Income" at bounding box center [62, 101] width 80 height 12
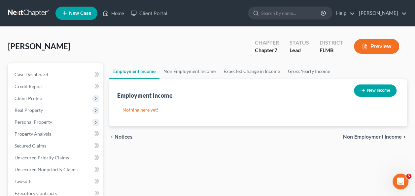
click at [371, 92] on button "New Income" at bounding box center [375, 91] width 43 height 12
select select "0"
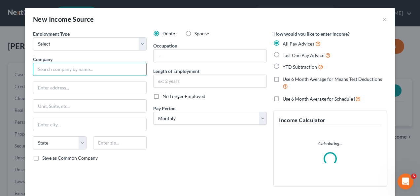
drag, startPoint x: 76, startPoint y: 66, endPoint x: 94, endPoint y: 66, distance: 18.2
click at [76, 66] on input "text" at bounding box center [90, 69] width 114 height 13
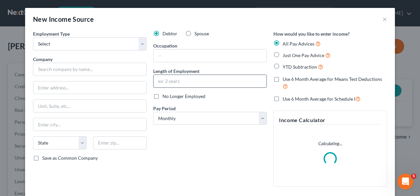
click at [172, 78] on input "text" at bounding box center [210, 81] width 113 height 13
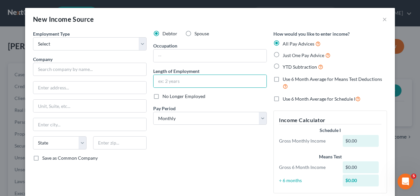
click at [59, 77] on div "Employment Type * Select Full or [DEMOGRAPHIC_DATA] Employment Self Employment …" at bounding box center [90, 114] width 120 height 168
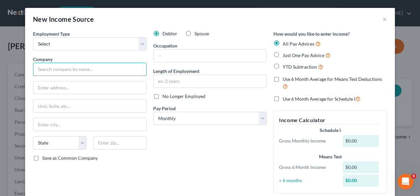
click at [74, 73] on input "text" at bounding box center [90, 69] width 114 height 13
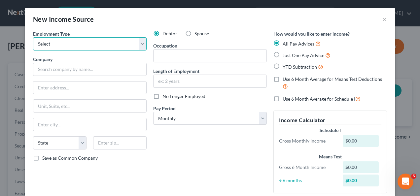
click at [70, 44] on select "Select Full or [DEMOGRAPHIC_DATA] Employment Self Employment" at bounding box center [90, 43] width 114 height 13
click at [33, 37] on select "Select Full or [DEMOGRAPHIC_DATA] Employment Self Employment" at bounding box center [90, 43] width 114 height 13
click at [72, 49] on select "Select Full or [DEMOGRAPHIC_DATA] Employment Self Employment" at bounding box center [90, 43] width 114 height 13
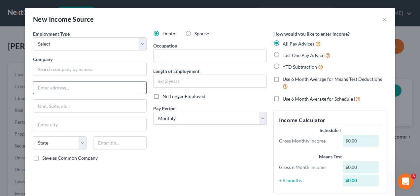
click at [80, 87] on input "text" at bounding box center [89, 88] width 113 height 13
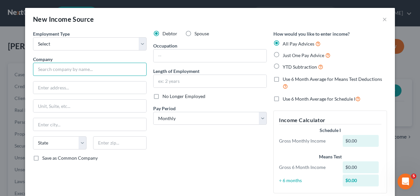
click at [79, 70] on input "text" at bounding box center [90, 69] width 114 height 13
type input "[PERSON_NAME] Real Estate"
type input "[STREET_ADDRESS]"
type input "Orlando"
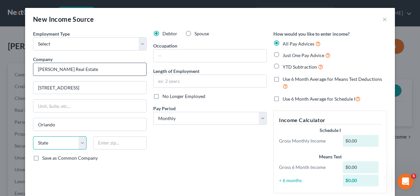
select select "9"
type input "32819"
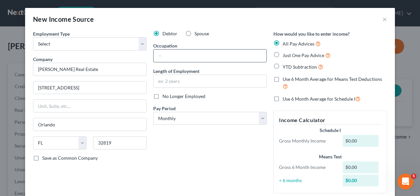
click at [174, 60] on input "text" at bounding box center [210, 56] width 113 height 13
type input "Broker associate"
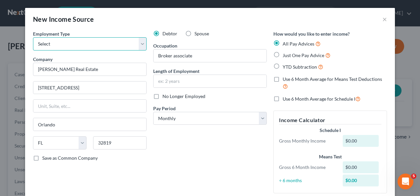
click at [89, 47] on select "Select Full or [DEMOGRAPHIC_DATA] Employment Self Employment" at bounding box center [90, 43] width 114 height 13
select select "0"
click at [33, 37] on select "Select Full or [DEMOGRAPHIC_DATA] Employment Self Employment" at bounding box center [90, 43] width 114 height 13
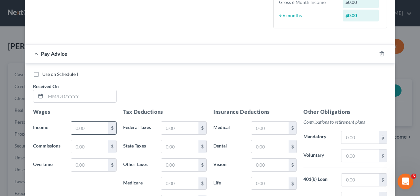
scroll to position [198, 0]
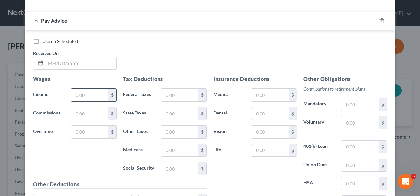
click at [85, 97] on input "text" at bounding box center [89, 95] width 37 height 13
type input "3,500"
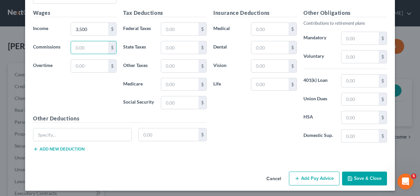
scroll to position [264, 0]
click at [364, 175] on button "Save & Close" at bounding box center [364, 179] width 45 height 14
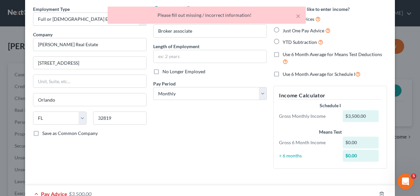
scroll to position [0, 0]
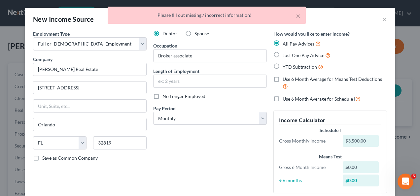
click at [283, 54] on label "Just One Pay Advice" at bounding box center [307, 56] width 48 height 8
click at [285, 54] on input "Just One Pay Advice" at bounding box center [287, 54] width 4 height 4
radio input "true"
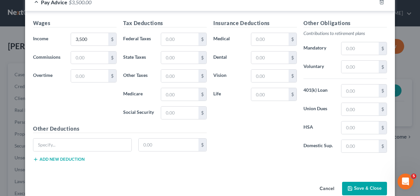
scroll to position [207, 0]
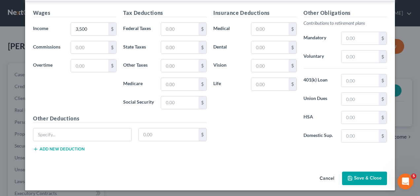
click at [348, 177] on icon "button" at bounding box center [349, 178] width 5 height 5
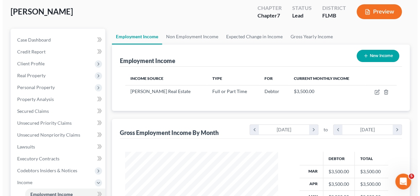
scroll to position [0, 0]
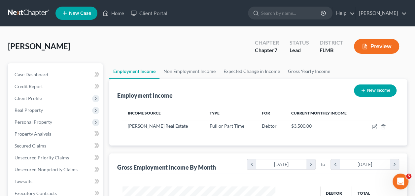
click at [372, 89] on button "New Income" at bounding box center [375, 91] width 43 height 12
select select "0"
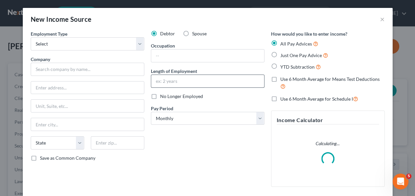
scroll to position [118, 168]
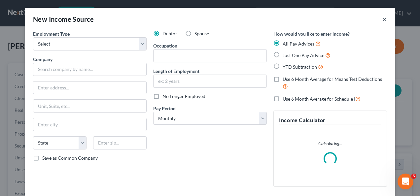
click at [382, 19] on button "×" at bounding box center [384, 19] width 5 height 8
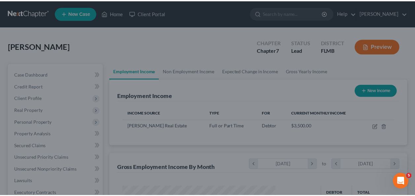
scroll to position [330039, 329990]
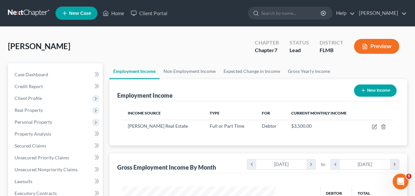
click at [254, 93] on div "Employment Income New Income" at bounding box center [258, 90] width 282 height 22
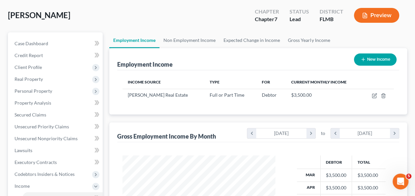
scroll to position [99, 0]
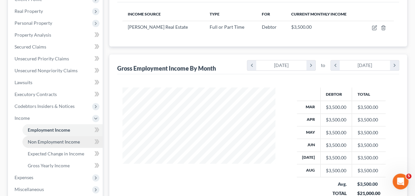
click at [62, 142] on span "Non Employment Income" at bounding box center [54, 142] width 52 height 6
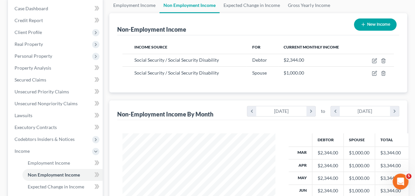
click at [366, 24] on button "New Income" at bounding box center [375, 24] width 43 height 12
select select "0"
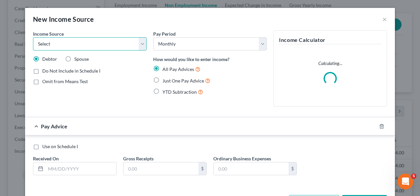
click at [100, 48] on select "Select Unemployment Disability (from employer) Pension Retirement Social Securi…" at bounding box center [90, 43] width 114 height 13
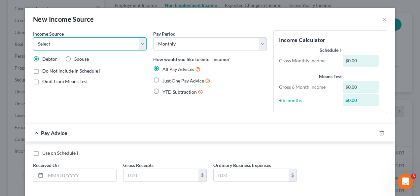
select select "6"
click at [33, 37] on select "Select Unemployment Disability (from employer) Pension Retirement Social Securi…" at bounding box center [90, 43] width 114 height 13
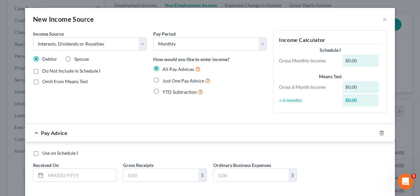
drag, startPoint x: 152, startPoint y: 112, endPoint x: 156, endPoint y: 110, distance: 4.1
click at [153, 112] on div "Pay Period Select Monthly Twice Monthly Every Other Week Weekly How would you l…" at bounding box center [210, 74] width 120 height 88
click at [162, 79] on label "Just One Pay Advice" at bounding box center [186, 81] width 48 height 8
click at [165, 79] on input "Just One Pay Advice" at bounding box center [167, 79] width 4 height 4
radio input "true"
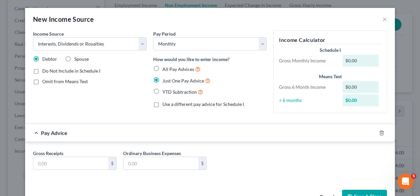
click at [114, 96] on div "Income Source * Select Unemployment Disability (from employer) Pension Retireme…" at bounding box center [90, 74] width 120 height 88
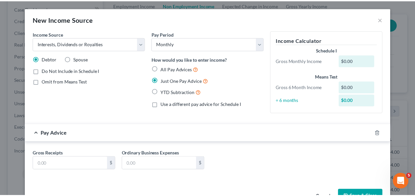
scroll to position [20, 0]
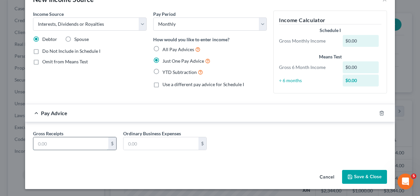
click at [69, 142] on input "text" at bounding box center [70, 143] width 75 height 13
type input "1,000"
click at [354, 175] on button "Save & Close" at bounding box center [364, 177] width 45 height 14
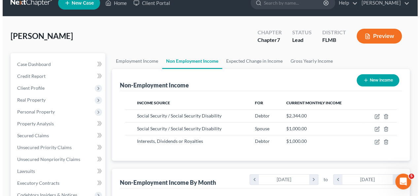
scroll to position [0, 0]
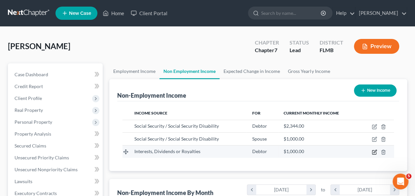
click at [377, 152] on td at bounding box center [377, 151] width 34 height 13
click at [376, 150] on icon "button" at bounding box center [374, 151] width 3 height 3
select select "6"
select select "0"
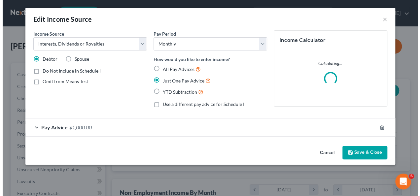
scroll to position [330039, 329988]
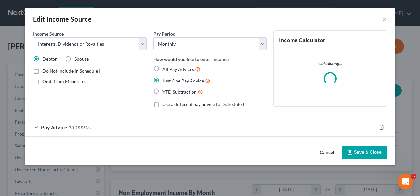
drag, startPoint x: 70, startPoint y: 57, endPoint x: 112, endPoint y: 69, distance: 44.0
click at [74, 57] on label "Spouse" at bounding box center [81, 59] width 15 height 7
click at [77, 57] on input "Spouse" at bounding box center [79, 58] width 4 height 4
radio input "true"
click at [355, 150] on button "Save & Close" at bounding box center [364, 153] width 45 height 14
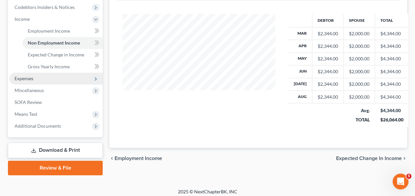
click at [32, 75] on span "Expenses" at bounding box center [55, 79] width 93 height 12
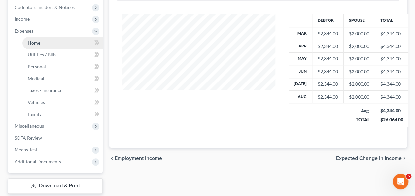
click at [40, 47] on link "Home" at bounding box center [62, 43] width 80 height 12
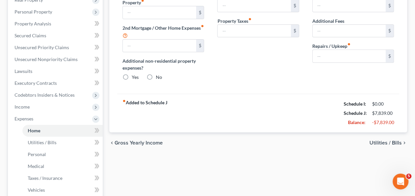
type input "2,026.00"
type input "0.00"
radio input "true"
type input "0.00"
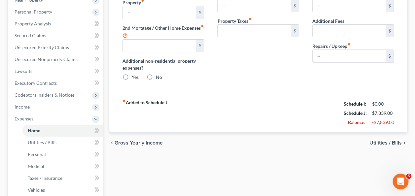
type input "0.00"
type input "330.00"
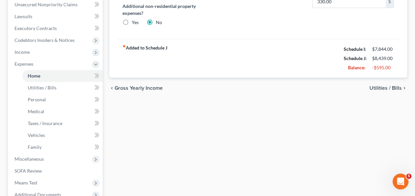
click at [259, 112] on div "Home Utilities / Bills Personal Medical Taxes / Insurance Vehicles Family Debto…" at bounding box center [258, 71] width 304 height 346
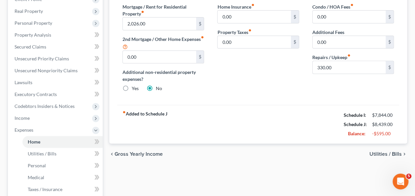
click at [223, 84] on div "Home Insurance fiber_manual_record 0.00 $ Property Taxes fiber_manual_record 0.…" at bounding box center [258, 50] width 95 height 94
click at [232, 108] on div "fiber_manual_record Added to Schedule J Schedule I: $7,844.00 Schedule J: $8,43…" at bounding box center [258, 124] width 282 height 39
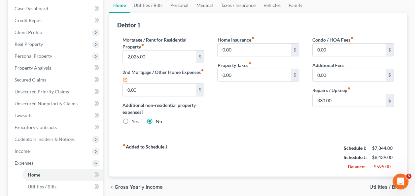
click at [236, 119] on div "Home Insurance fiber_manual_record 0.00 $ Property Taxes fiber_manual_record 0.…" at bounding box center [258, 83] width 95 height 94
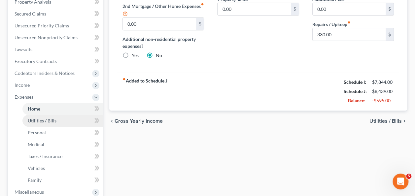
click at [55, 118] on span "Utilities / Bills" at bounding box center [42, 121] width 29 height 6
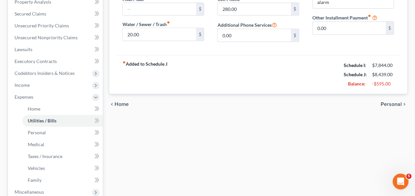
click at [221, 75] on div "fiber_manual_record Added to Schedule J Schedule I: $7,844.00 Schedule J: $8,43…" at bounding box center [258, 74] width 282 height 39
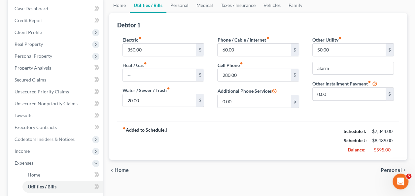
drag, startPoint x: 241, startPoint y: 132, endPoint x: 239, endPoint y: 125, distance: 7.8
click at [241, 132] on div "fiber_manual_record Added to Schedule J Schedule I: $7,844.00 Schedule J: $8,43…" at bounding box center [258, 140] width 282 height 39
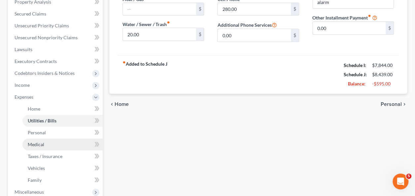
click at [45, 139] on link "Medical" at bounding box center [62, 145] width 80 height 12
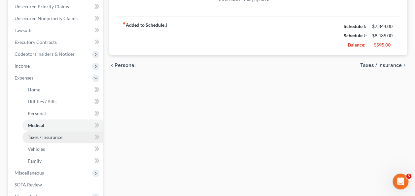
click at [33, 141] on link "Taxes / Insurance" at bounding box center [62, 137] width 80 height 12
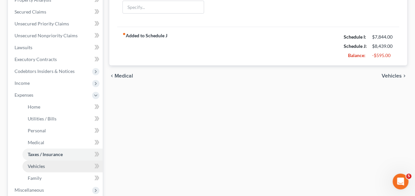
click at [28, 163] on span "Vehicles" at bounding box center [36, 166] width 17 height 6
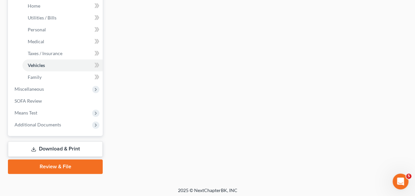
scroll to position [237, 0]
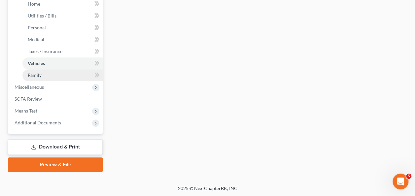
click at [31, 72] on span "Family" at bounding box center [35, 75] width 14 height 6
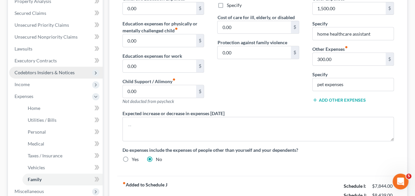
scroll to position [132, 0]
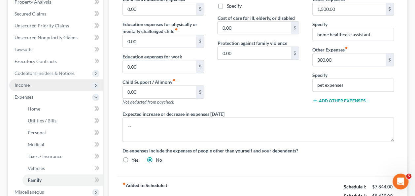
click at [21, 82] on span "Income" at bounding box center [22, 85] width 15 height 6
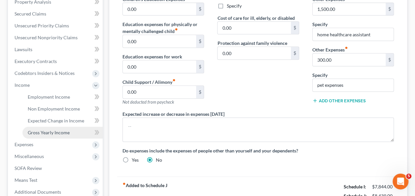
click at [53, 134] on span "Gross Yearly Income" at bounding box center [49, 133] width 42 height 6
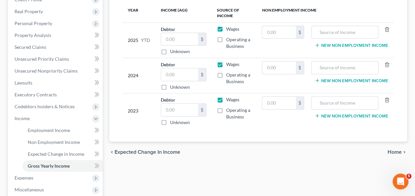
scroll to position [99, 0]
click at [225, 151] on div "chevron_left Expected Change in Income Home chevron_right" at bounding box center [258, 151] width 298 height 21
click at [42, 133] on link "Employment Income" at bounding box center [62, 130] width 80 height 12
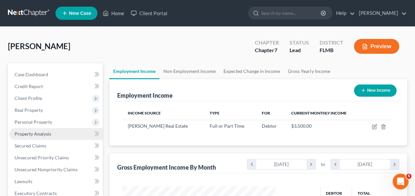
scroll to position [118, 166]
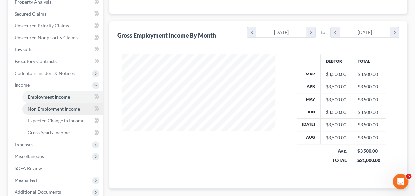
click at [60, 109] on span "Non Employment Income" at bounding box center [54, 109] width 52 height 6
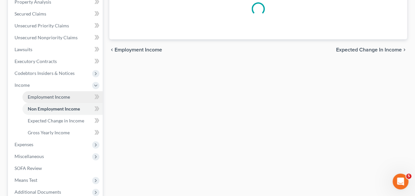
scroll to position [50, 0]
